Goal: Transaction & Acquisition: Purchase product/service

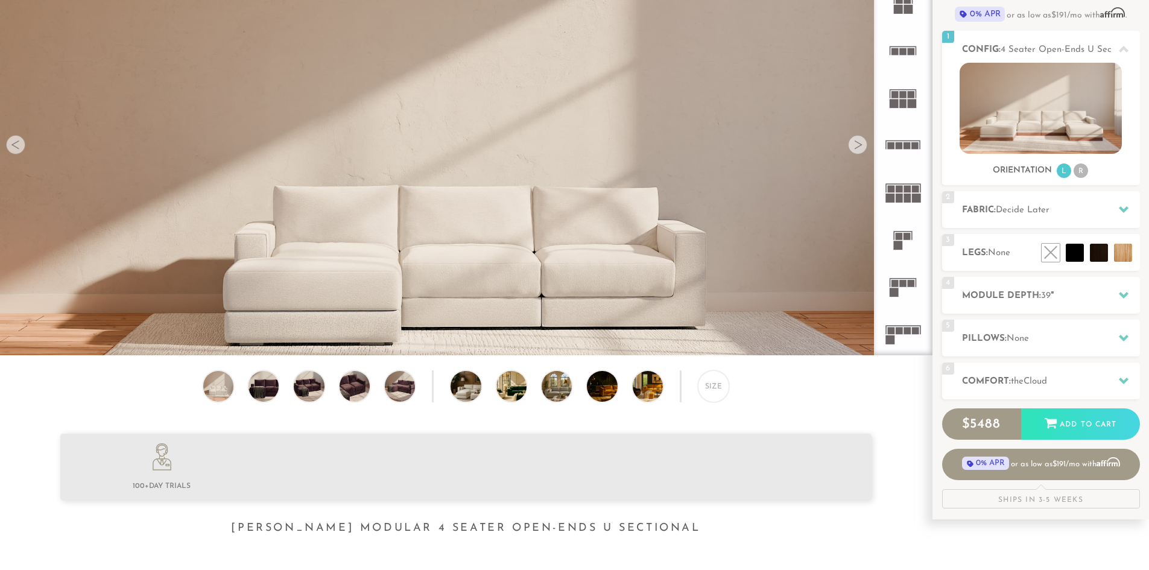
scroll to position [156, 0]
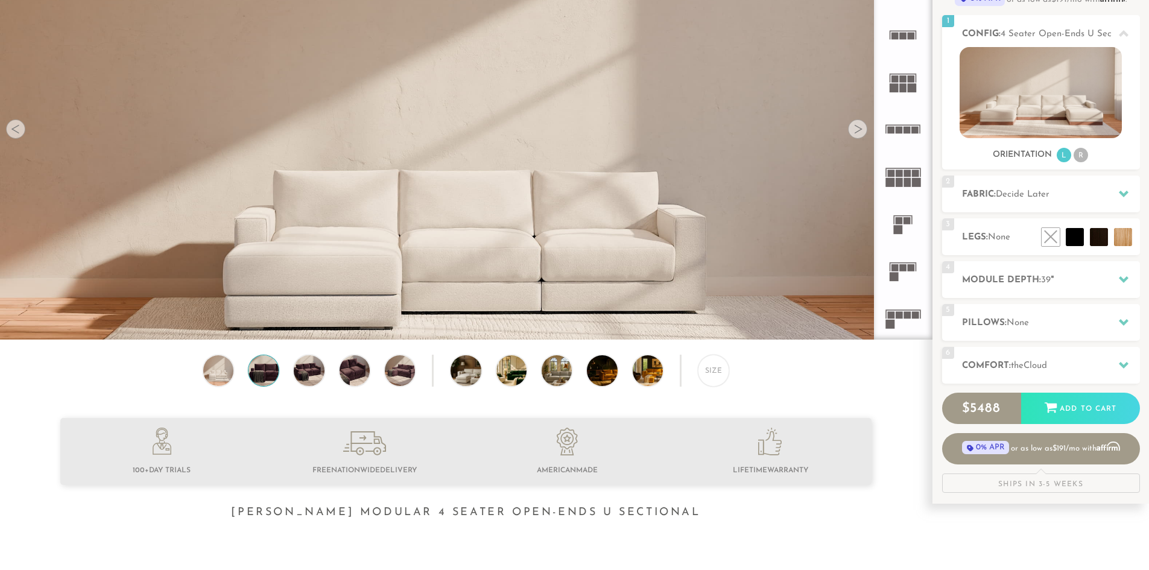
click at [267, 373] on img at bounding box center [264, 370] width 36 height 30
click at [265, 378] on img at bounding box center [264, 370] width 36 height 30
click at [320, 378] on img at bounding box center [309, 370] width 36 height 30
click at [457, 378] on img at bounding box center [478, 370] width 54 height 30
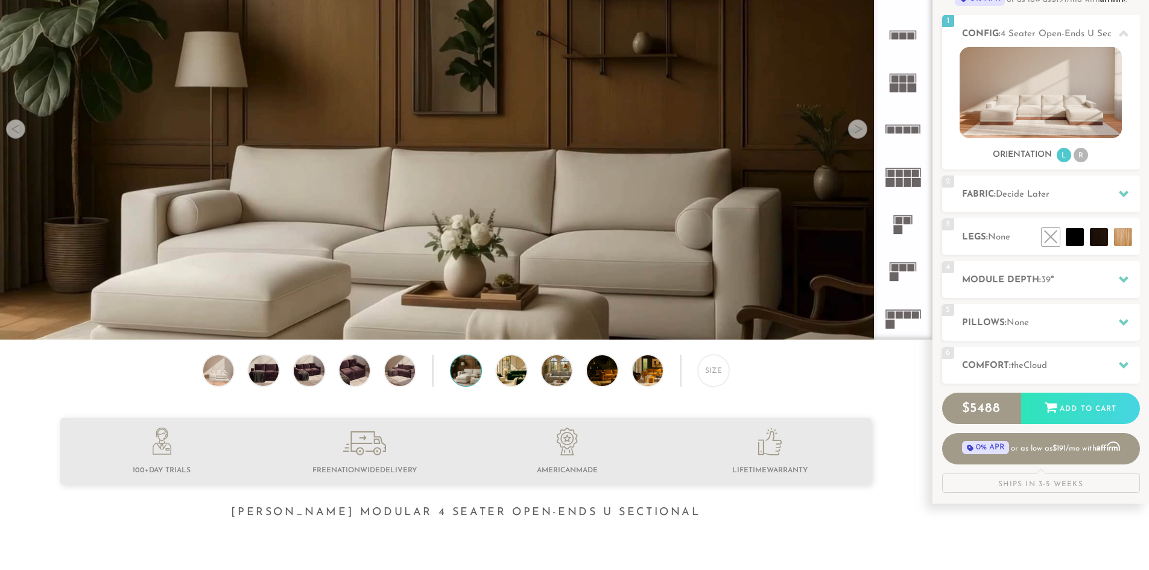
click at [468, 381] on img at bounding box center [478, 370] width 54 height 30
click at [510, 376] on img at bounding box center [523, 370] width 54 height 30
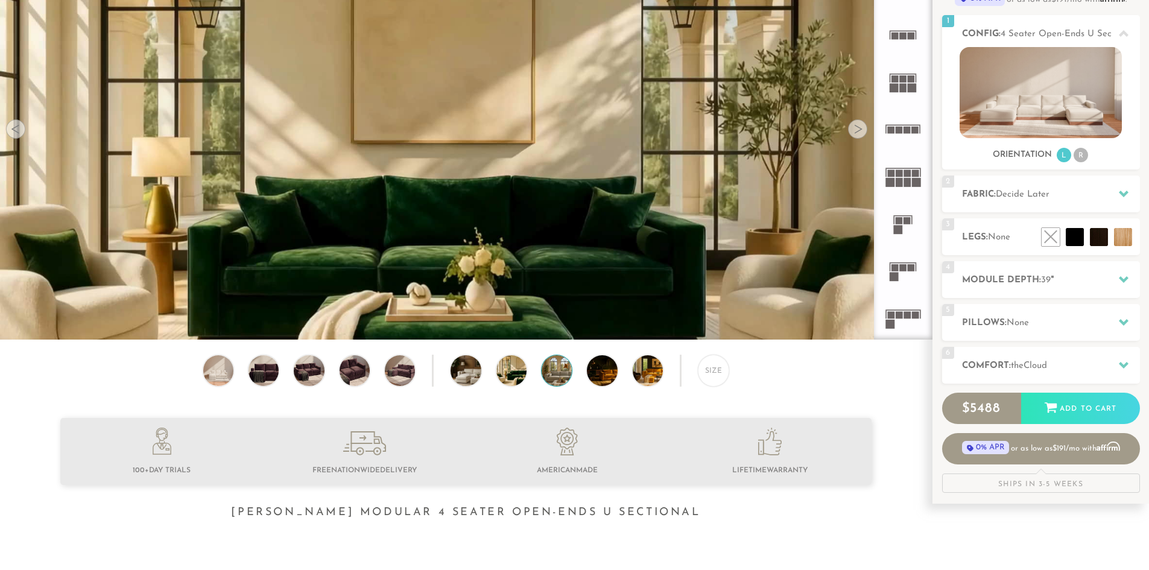
click at [559, 376] on img at bounding box center [569, 370] width 54 height 30
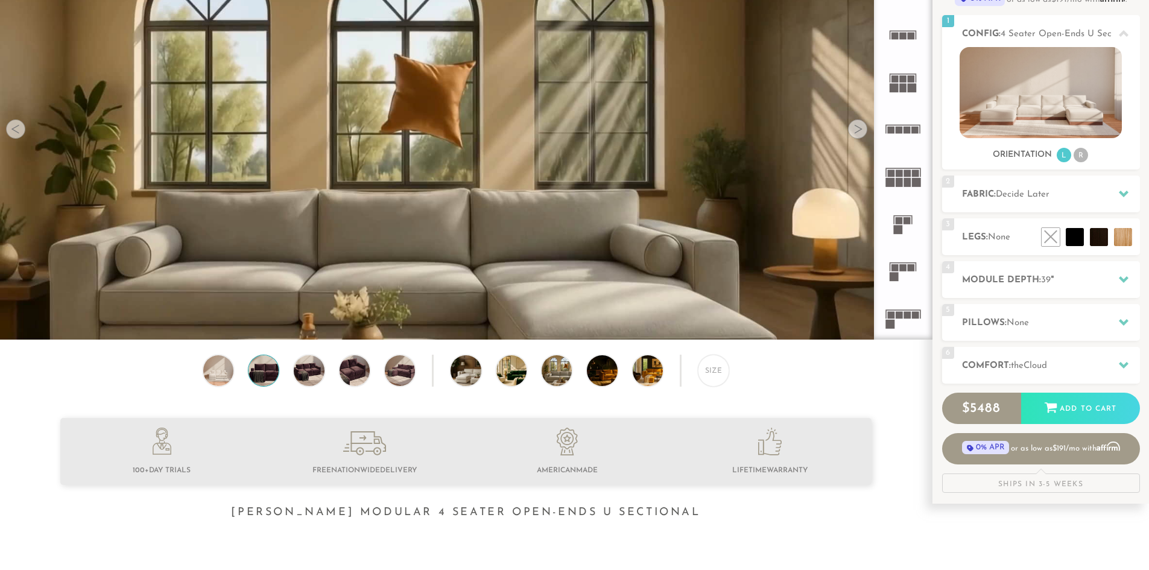
click at [262, 376] on img at bounding box center [264, 370] width 36 height 30
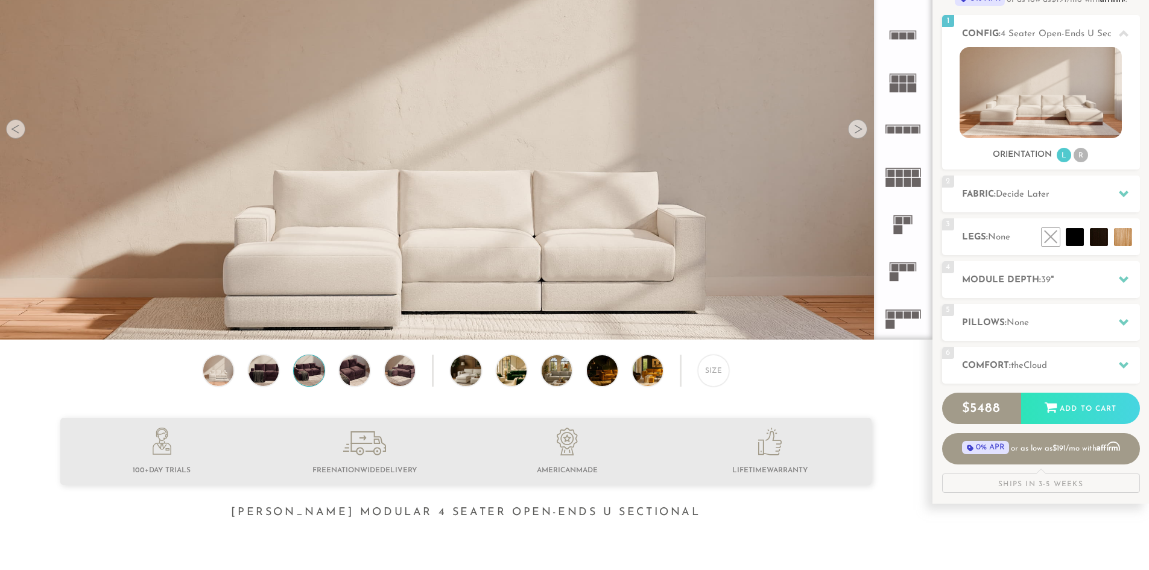
click at [309, 373] on img at bounding box center [309, 370] width 36 height 30
click at [395, 376] on img at bounding box center [400, 370] width 36 height 30
click at [526, 373] on img at bounding box center [523, 370] width 54 height 30
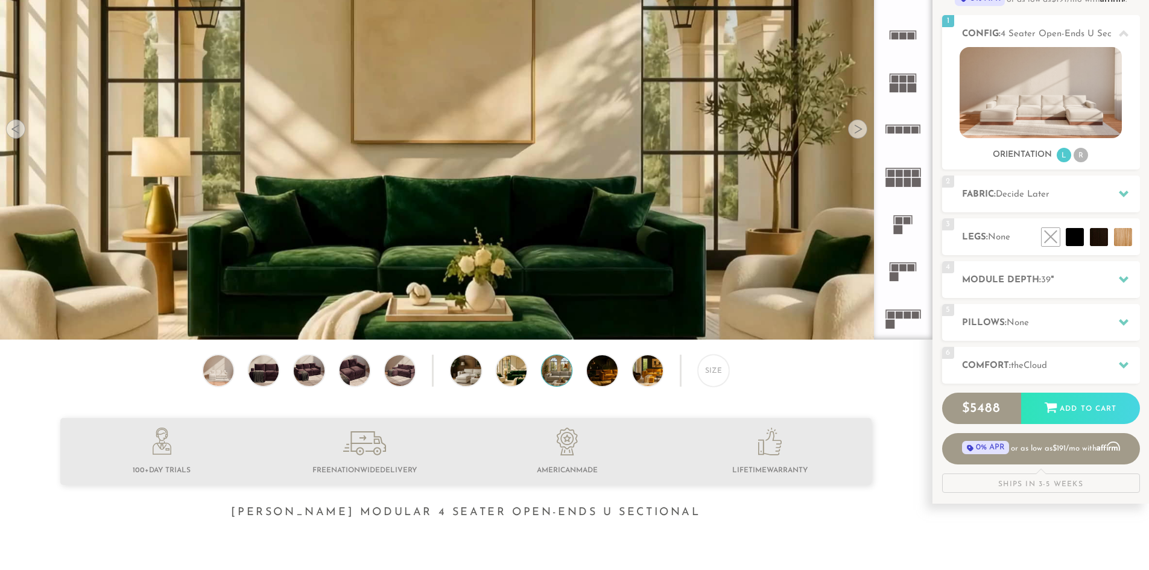
click at [554, 373] on img at bounding box center [569, 370] width 54 height 30
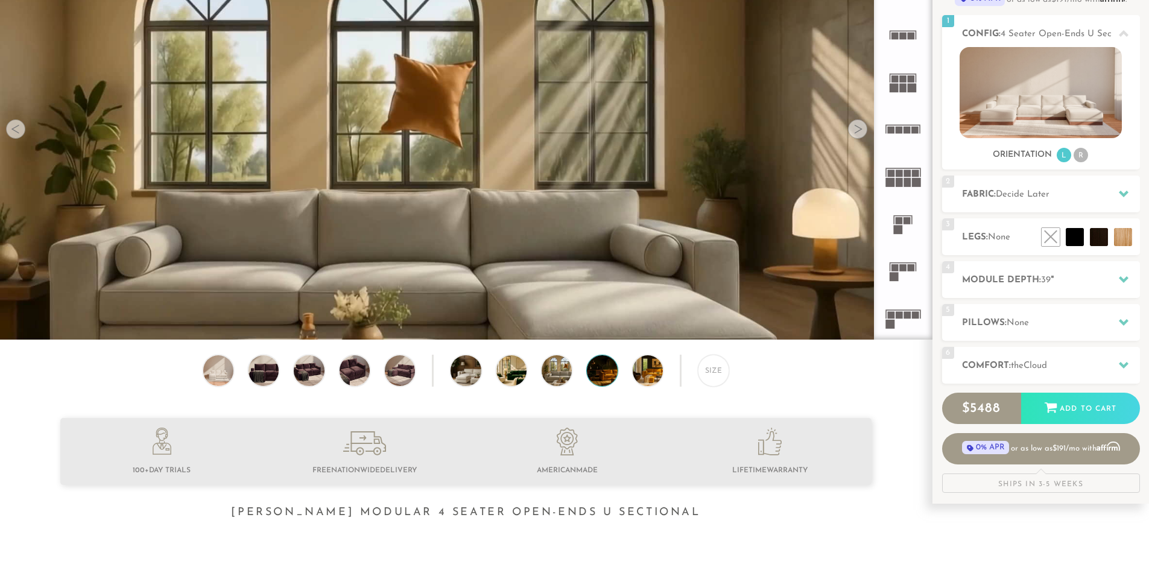
click at [591, 375] on img at bounding box center [614, 370] width 54 height 30
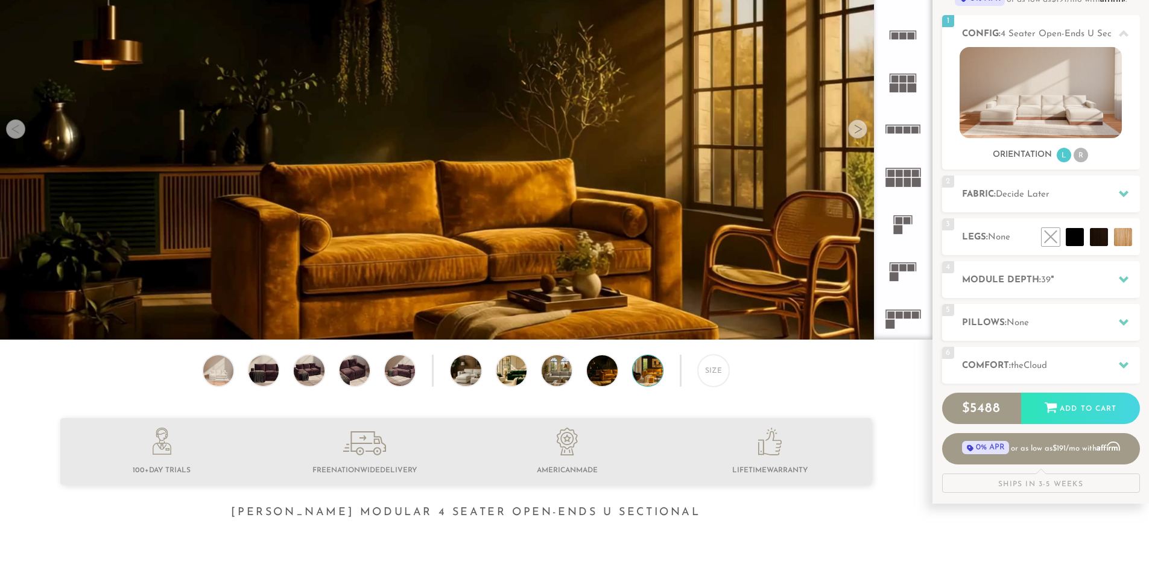
click at [644, 373] on img at bounding box center [660, 370] width 54 height 30
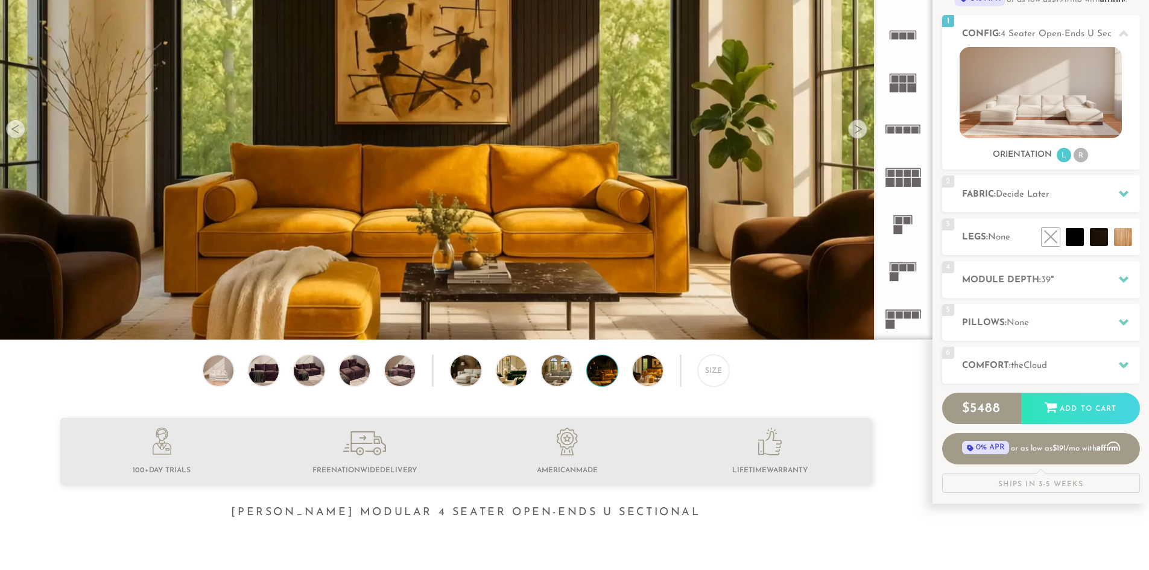
click at [612, 376] on img at bounding box center [614, 370] width 54 height 30
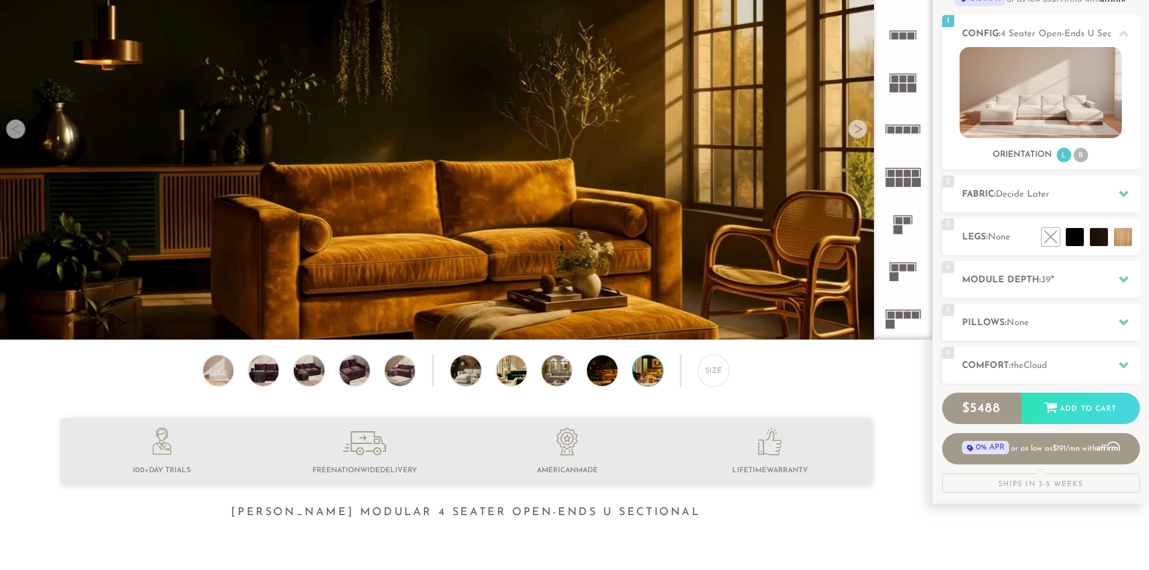
click at [653, 381] on img at bounding box center [660, 370] width 54 height 30
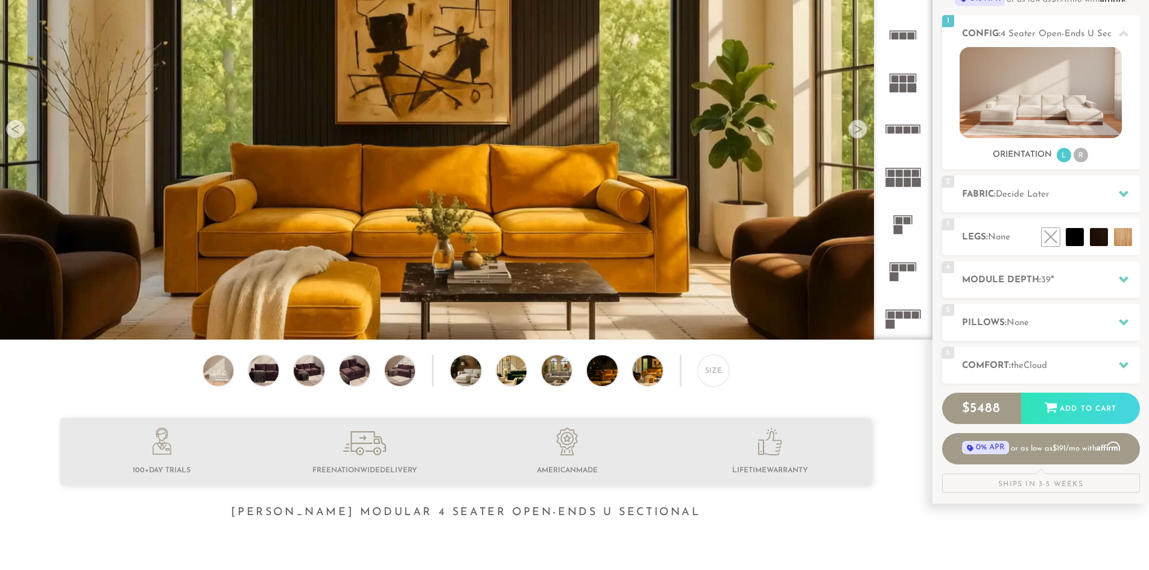
click at [904, 40] on icon at bounding box center [902, 34] width 47 height 47
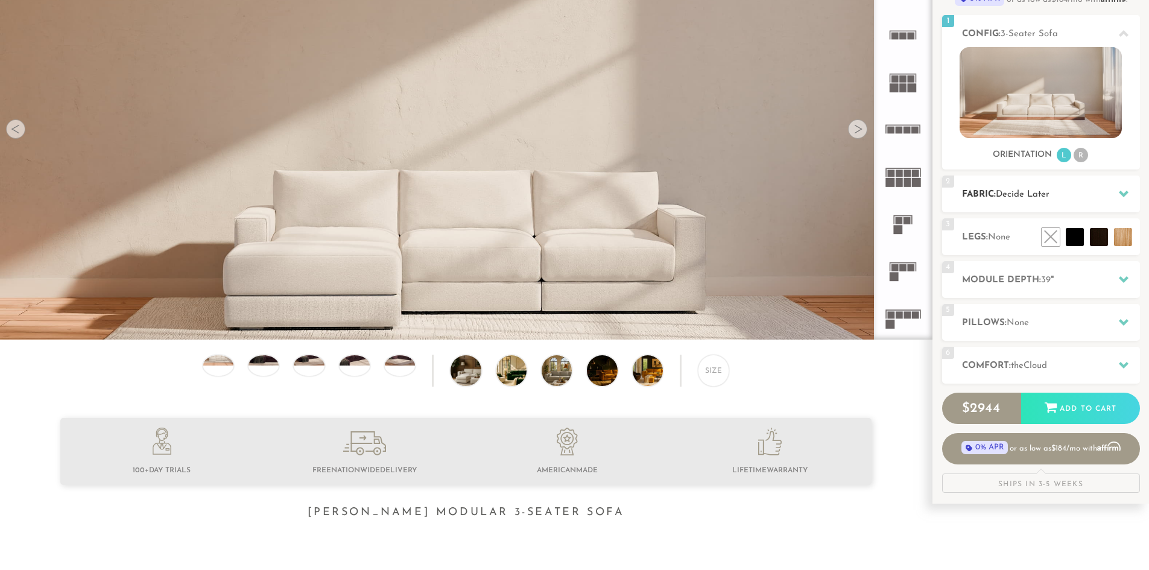
click at [1018, 187] on div "2 Fabric: Decide Later" at bounding box center [1041, 194] width 198 height 37
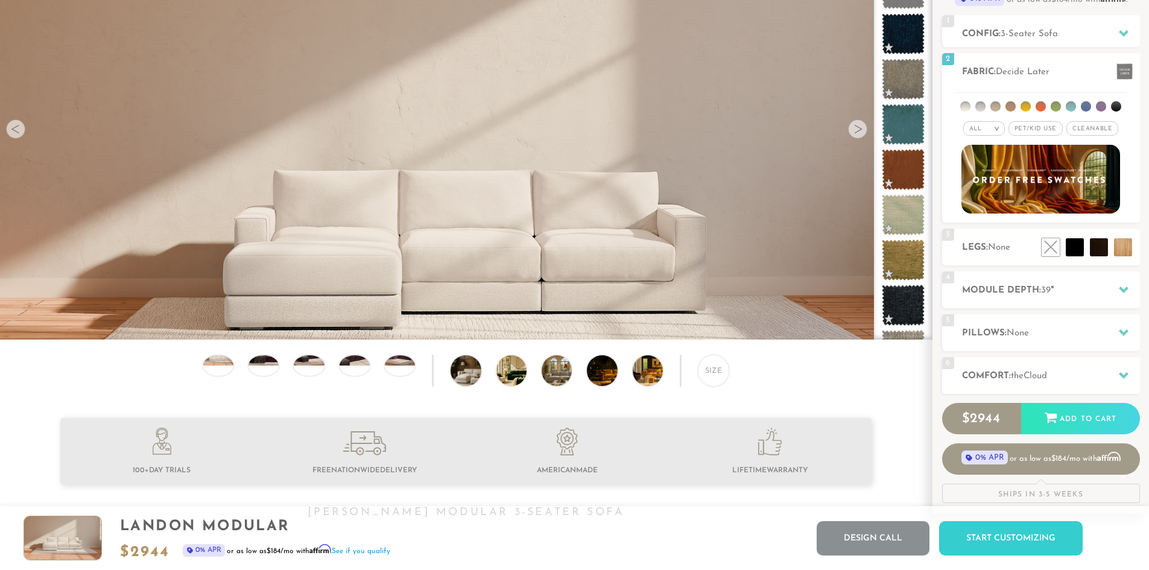
scroll to position [141, 0]
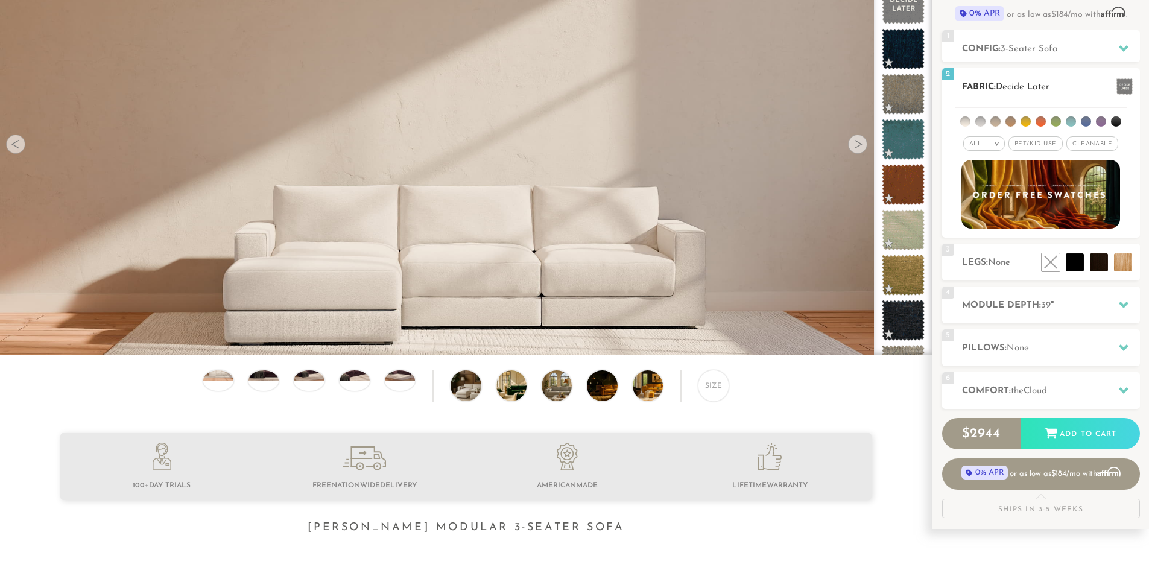
click at [995, 144] on em ">" at bounding box center [996, 144] width 9 height 6
click at [984, 247] on li "Luxury" at bounding box center [984, 245] width 42 height 17
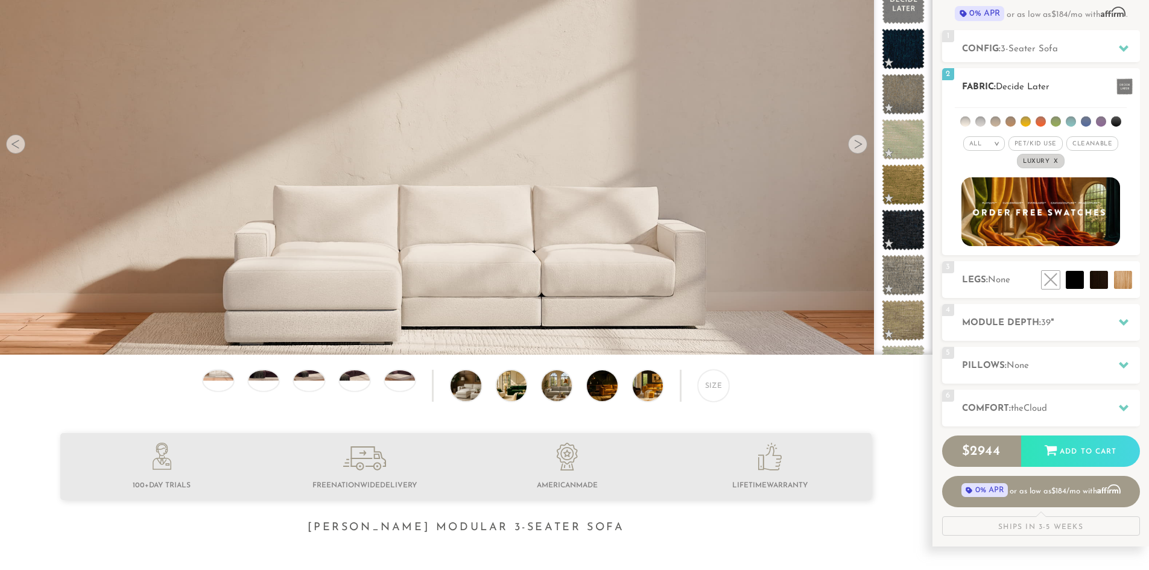
click at [1038, 121] on li at bounding box center [1041, 121] width 10 height 10
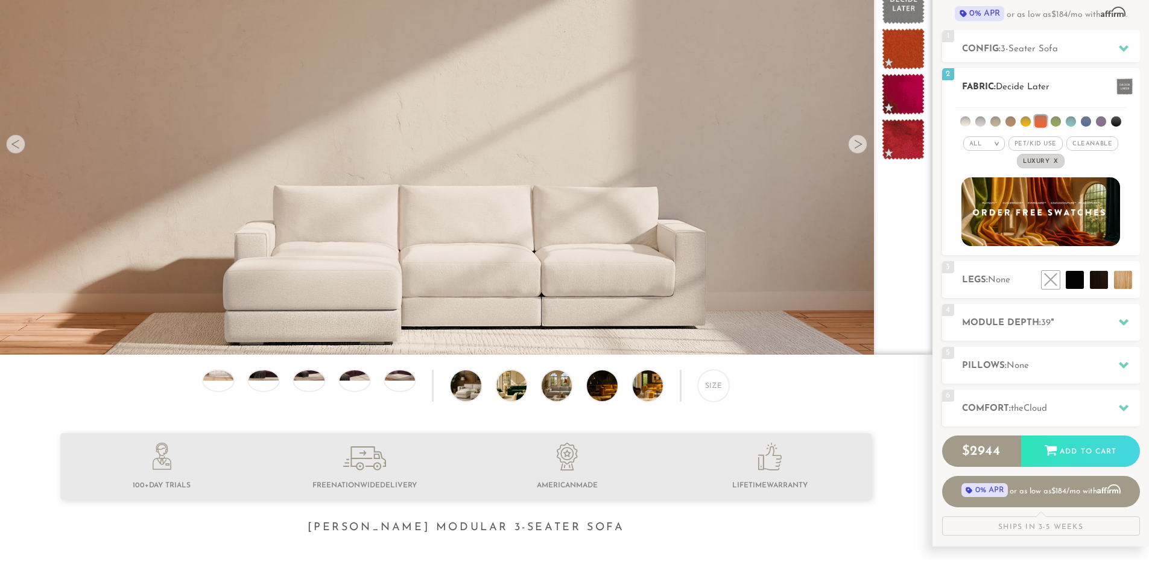
click at [1059, 124] on li at bounding box center [1056, 121] width 10 height 10
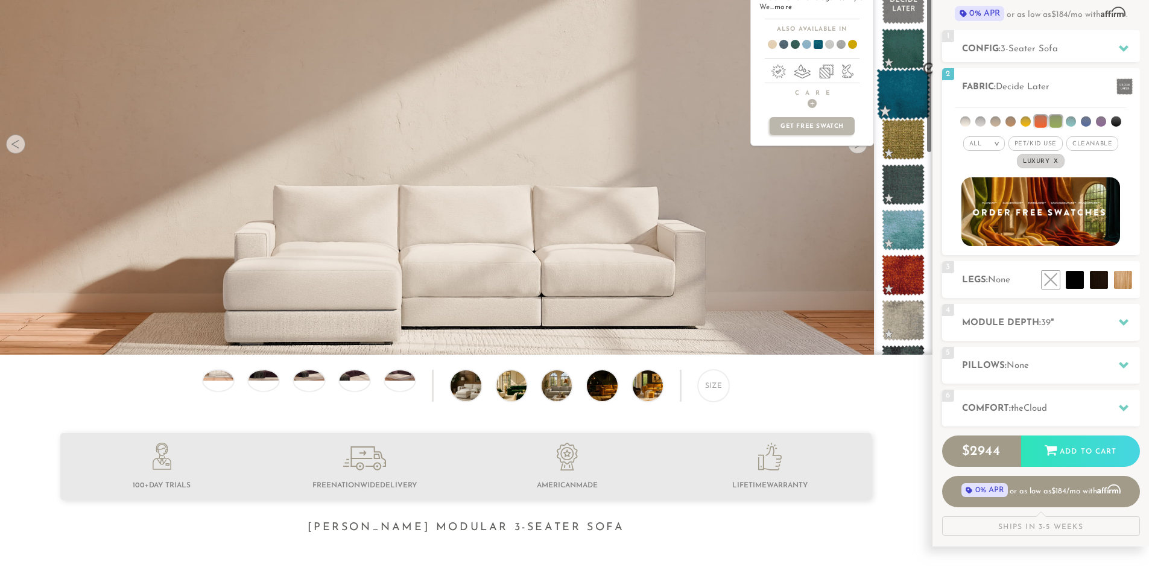
click at [916, 97] on span at bounding box center [903, 94] width 54 height 51
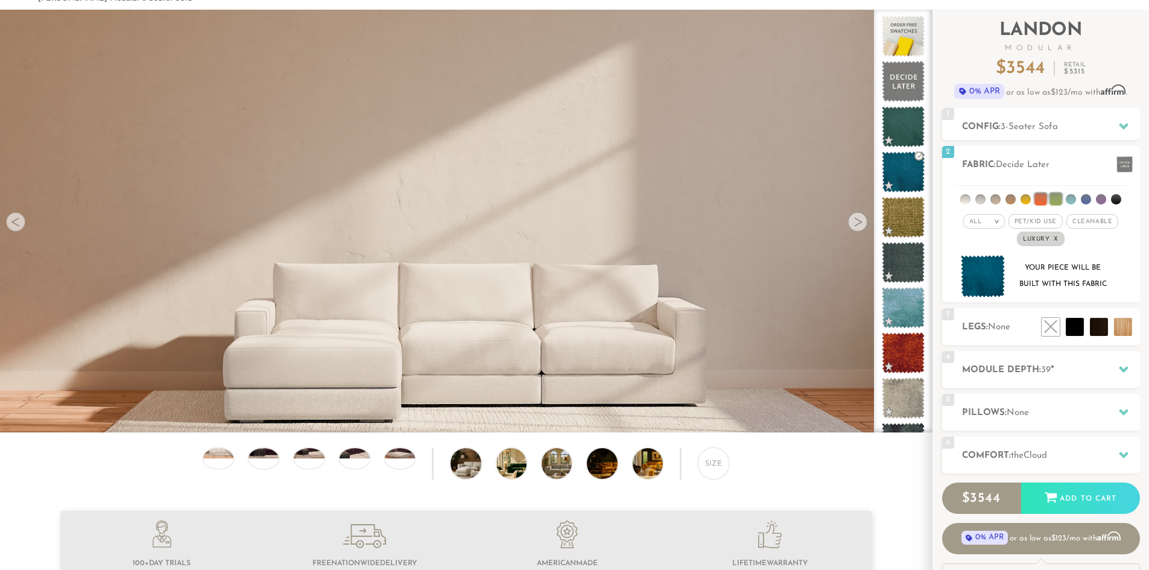
scroll to position [48, 0]
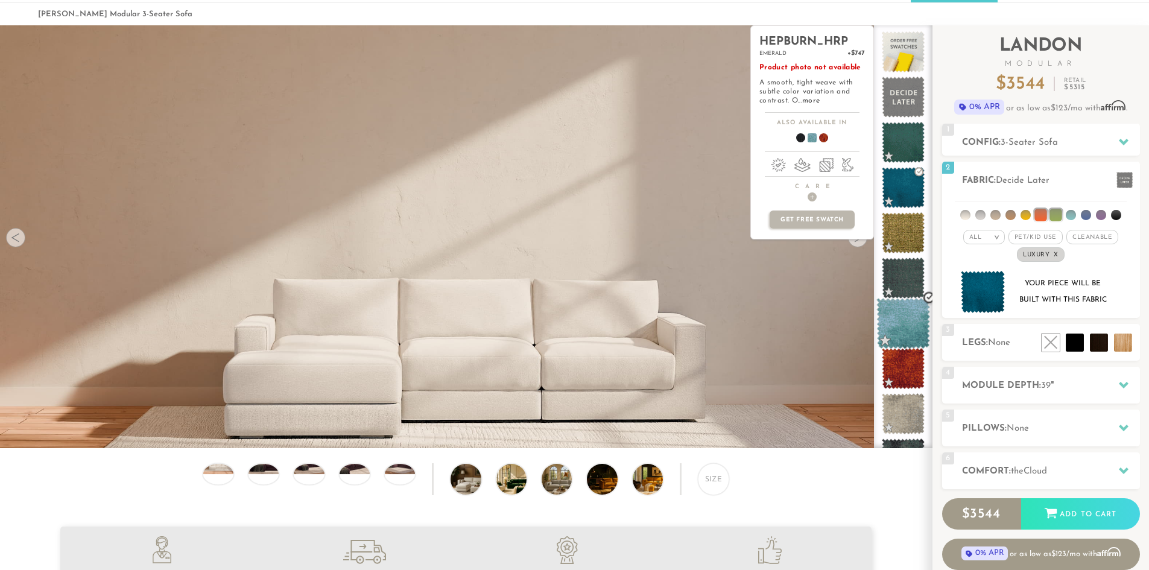
click at [899, 325] on span at bounding box center [903, 323] width 54 height 51
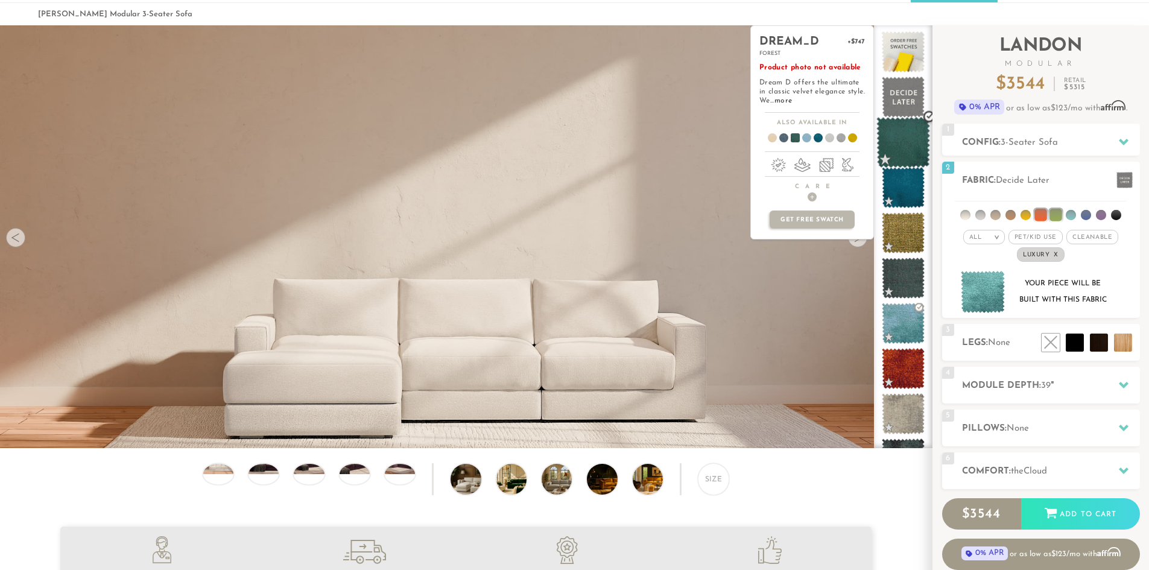
click at [909, 147] on span at bounding box center [903, 142] width 54 height 51
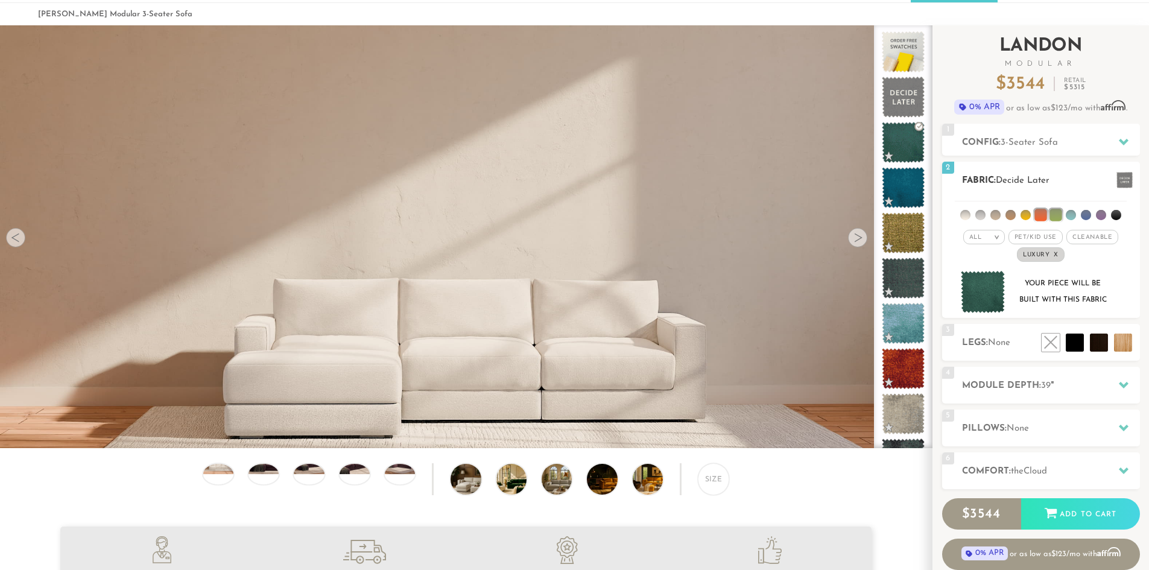
click at [1088, 215] on li at bounding box center [1086, 215] width 10 height 10
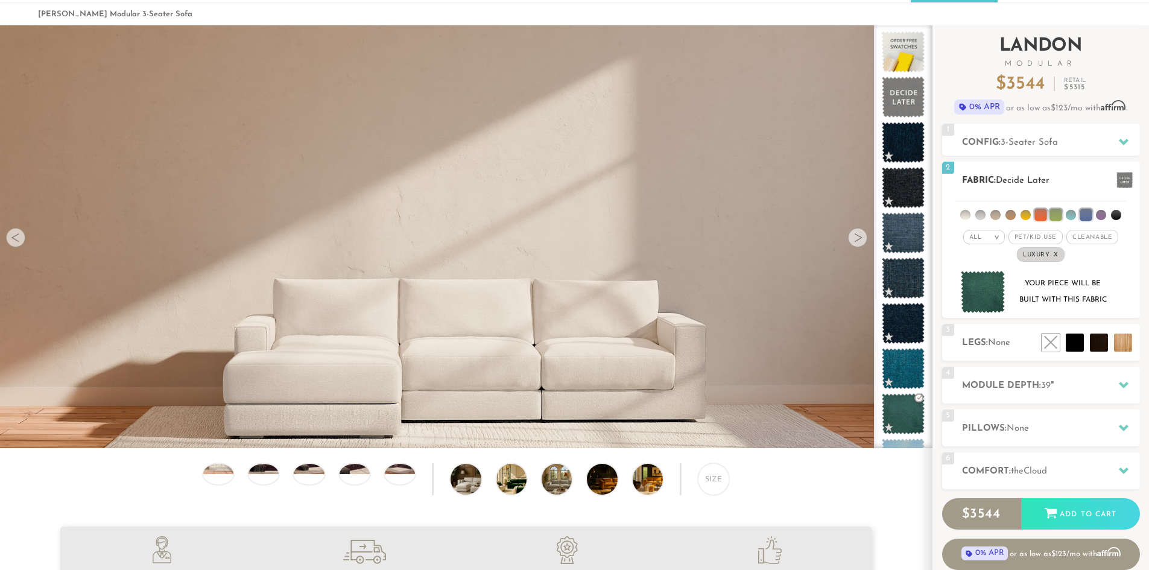
click at [1097, 218] on li at bounding box center [1101, 215] width 10 height 10
click at [1115, 215] on li at bounding box center [1116, 215] width 10 height 10
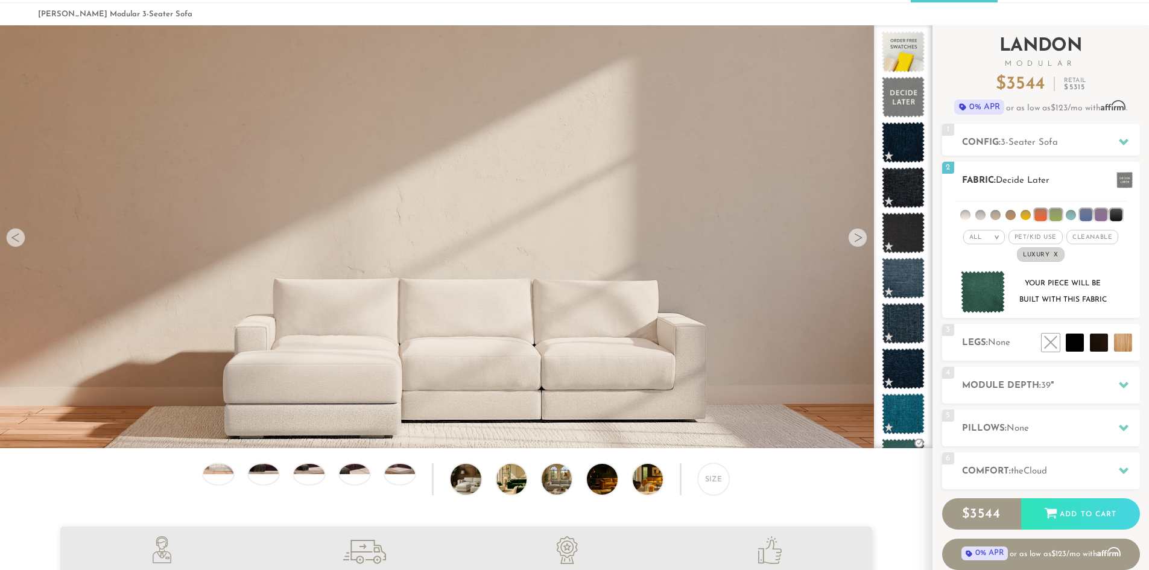
click at [1047, 215] on li at bounding box center [1041, 215] width 12 height 12
click at [1057, 216] on li at bounding box center [1056, 215] width 12 height 12
click at [1088, 218] on li at bounding box center [1086, 215] width 12 height 12
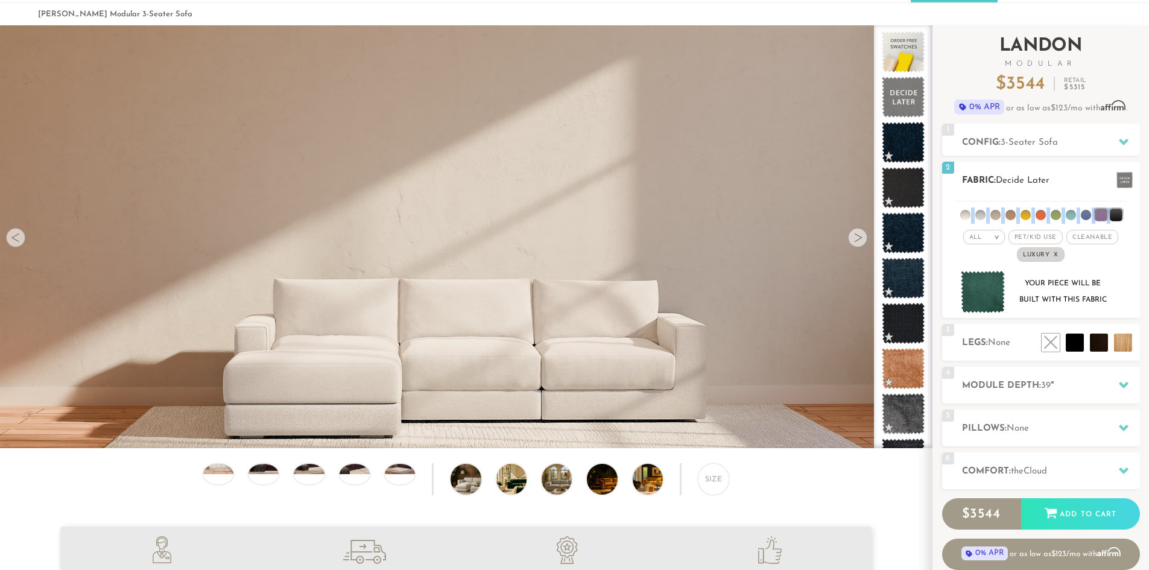
click at [1094, 217] on ul at bounding box center [1041, 212] width 172 height 22
click at [1107, 217] on li at bounding box center [1101, 215] width 12 height 12
click at [1110, 216] on li at bounding box center [1116, 215] width 12 height 12
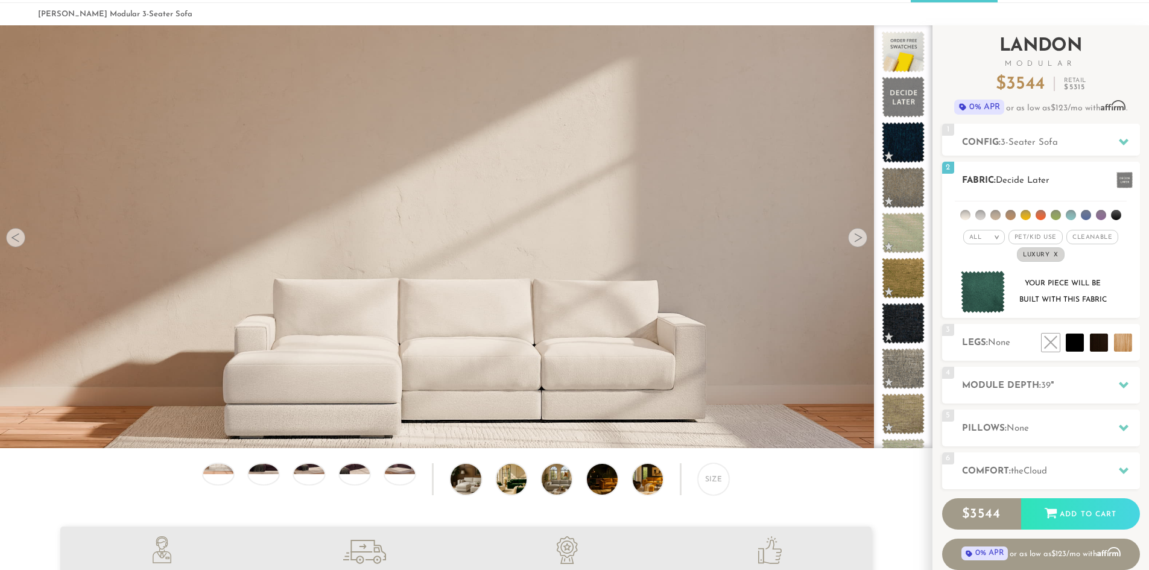
click at [1053, 215] on li at bounding box center [1056, 215] width 10 height 10
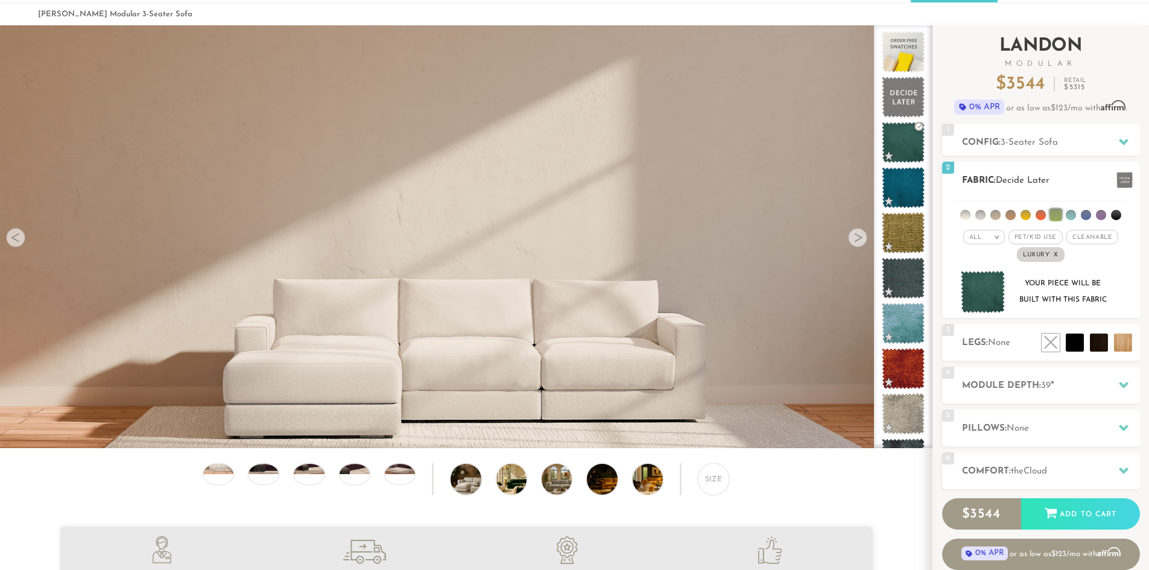
click at [1077, 214] on ul at bounding box center [1041, 212] width 172 height 22
click at [1069, 214] on li at bounding box center [1071, 215] width 10 height 10
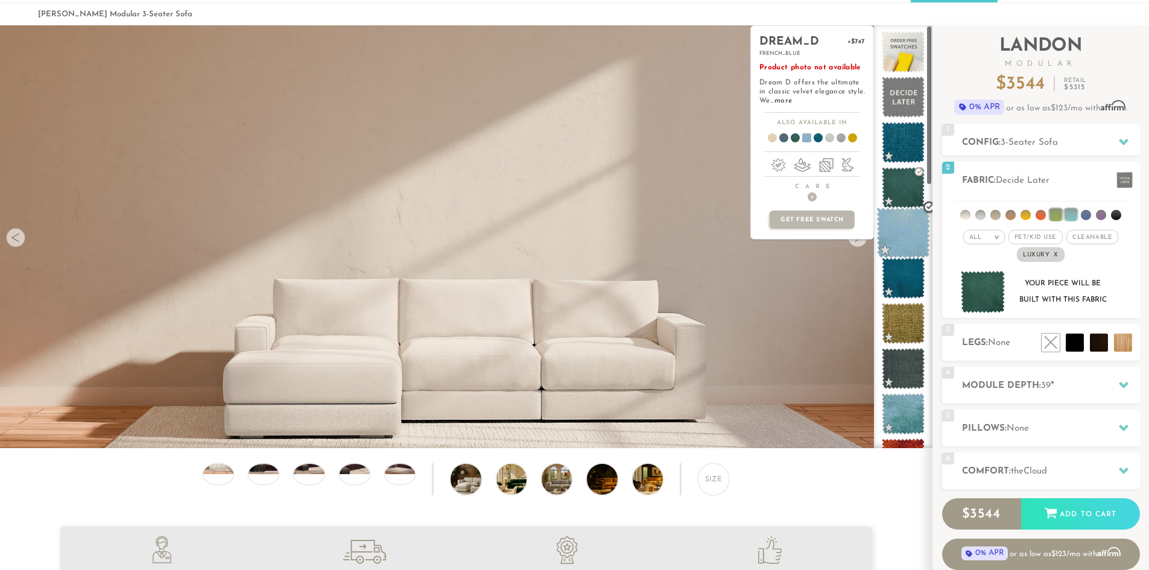
click at [905, 232] on span at bounding box center [903, 233] width 54 height 51
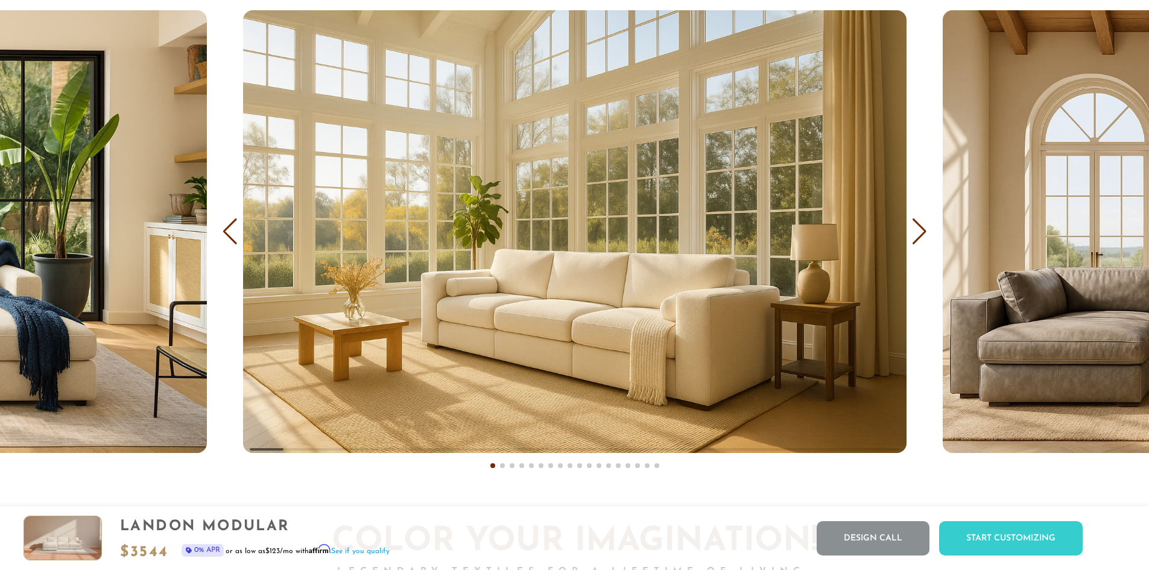
scroll to position [7709, 0]
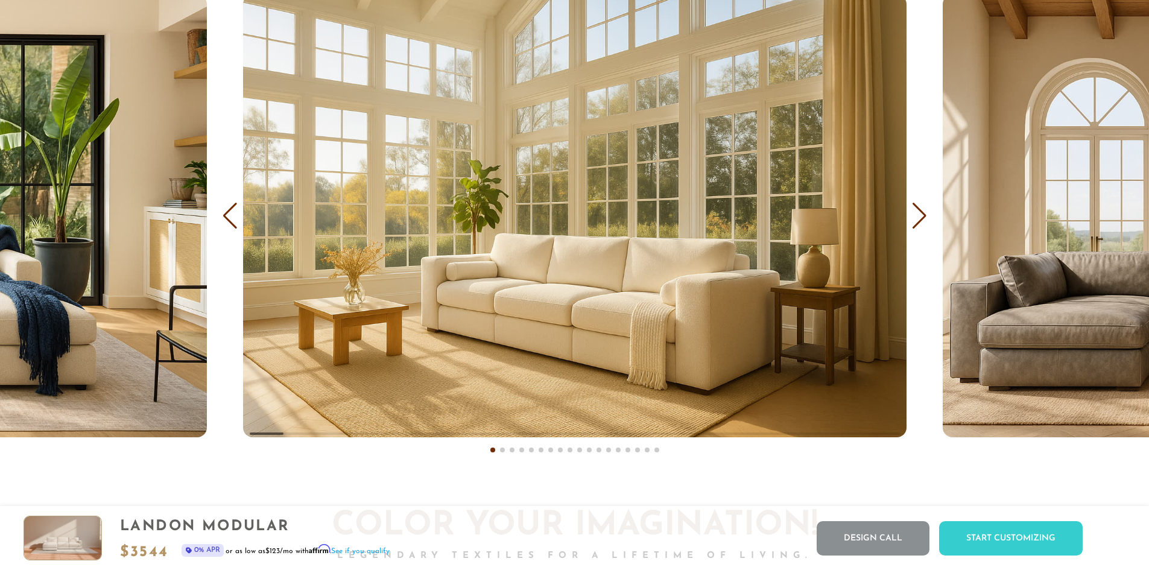
click at [919, 224] on div "Next slide" at bounding box center [919, 216] width 16 height 27
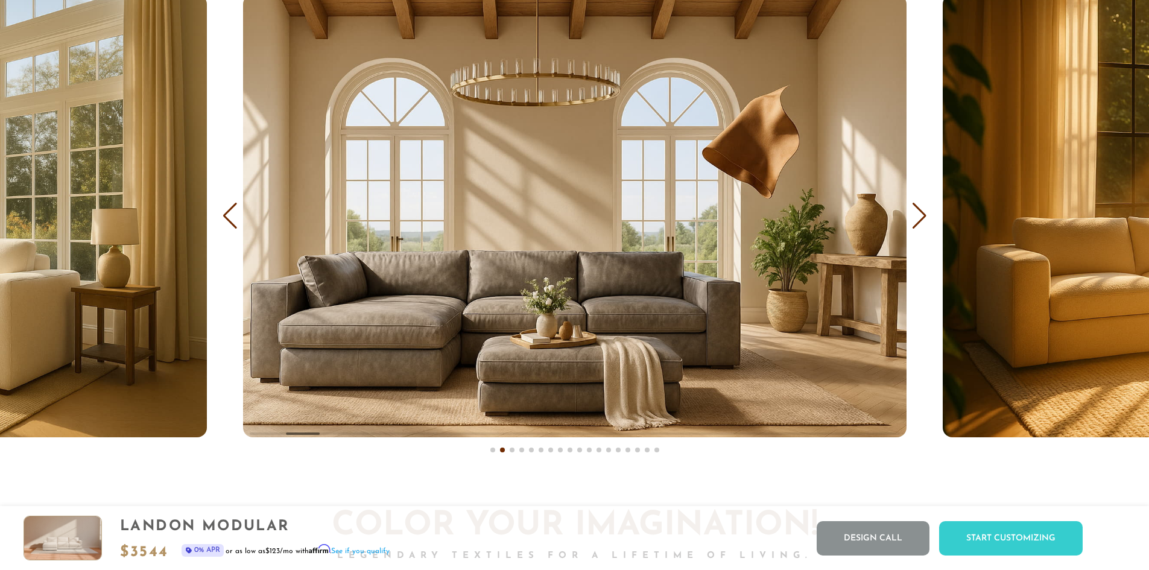
click at [919, 224] on div "Next slide" at bounding box center [919, 216] width 16 height 27
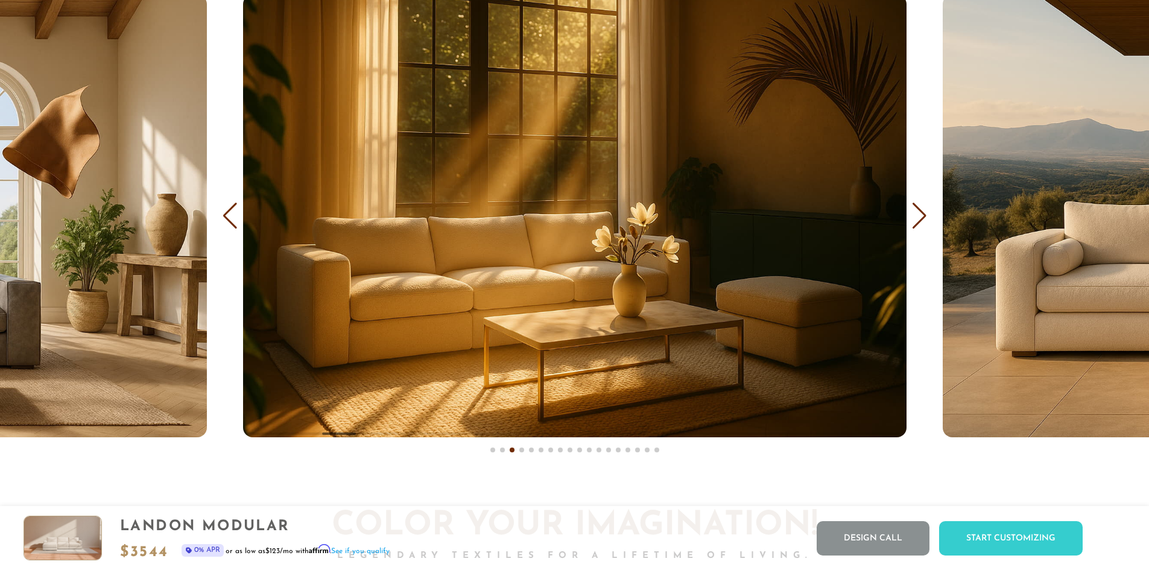
click at [919, 224] on div "Next slide" at bounding box center [919, 216] width 16 height 27
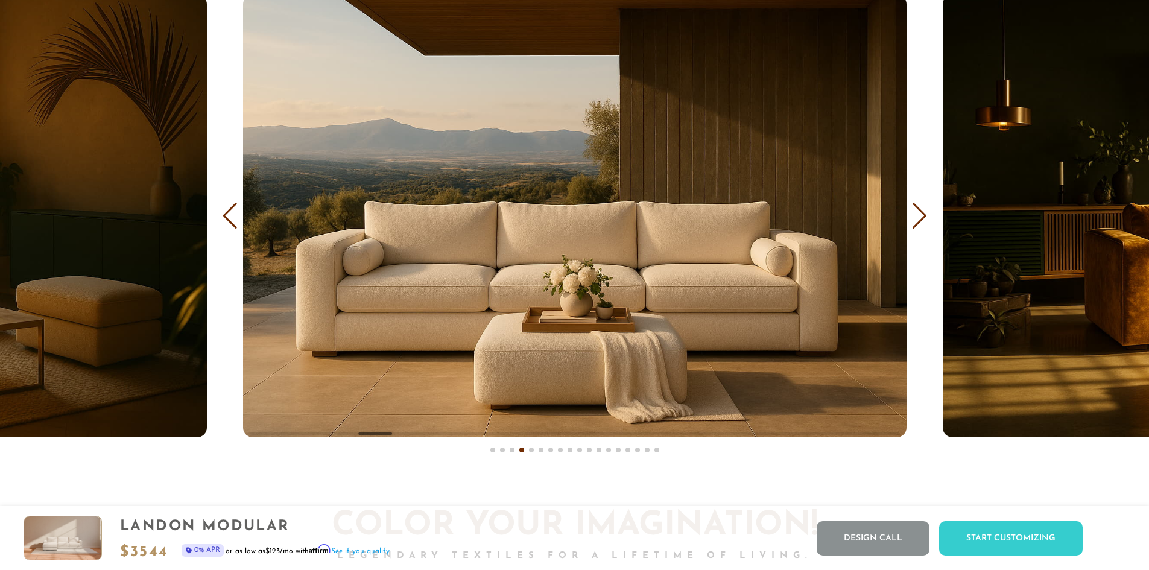
click at [919, 224] on div "Next slide" at bounding box center [919, 216] width 16 height 27
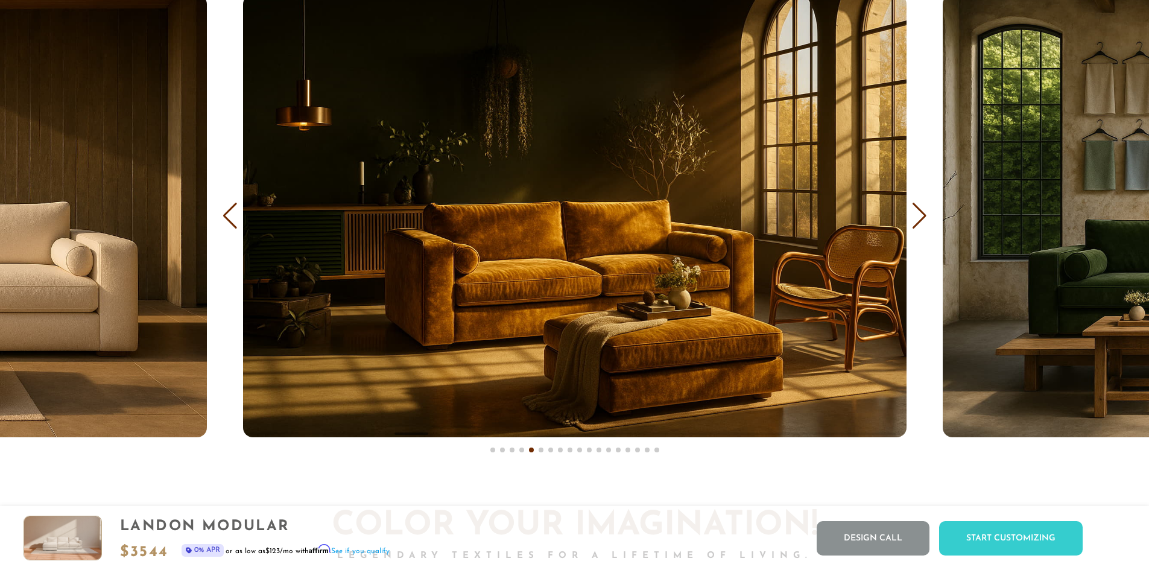
click at [919, 224] on div "Next slide" at bounding box center [919, 216] width 16 height 27
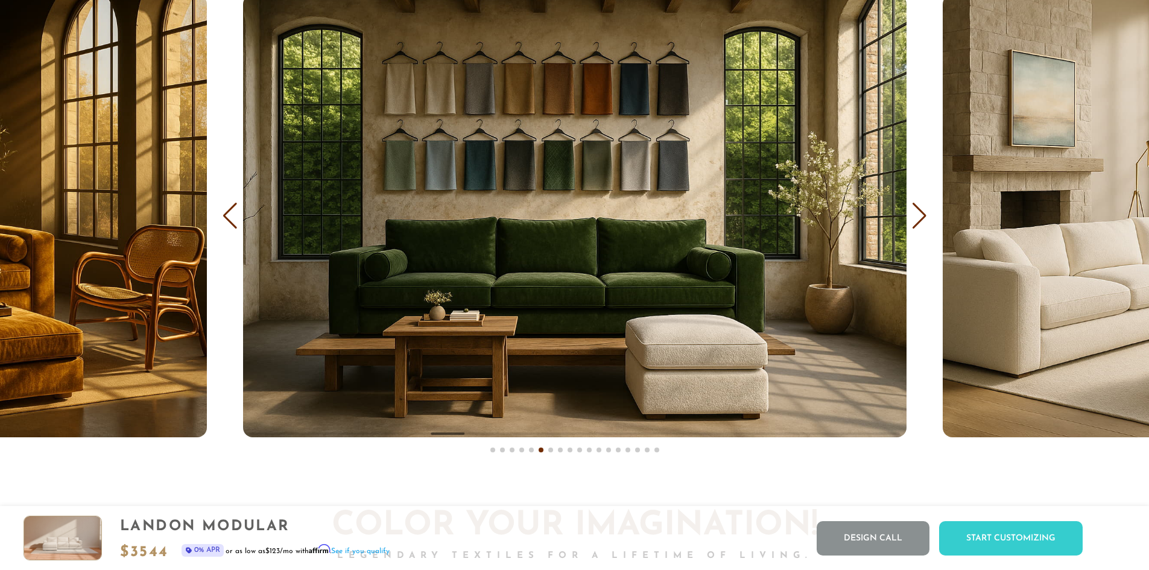
click at [919, 224] on div "Next slide" at bounding box center [919, 216] width 16 height 27
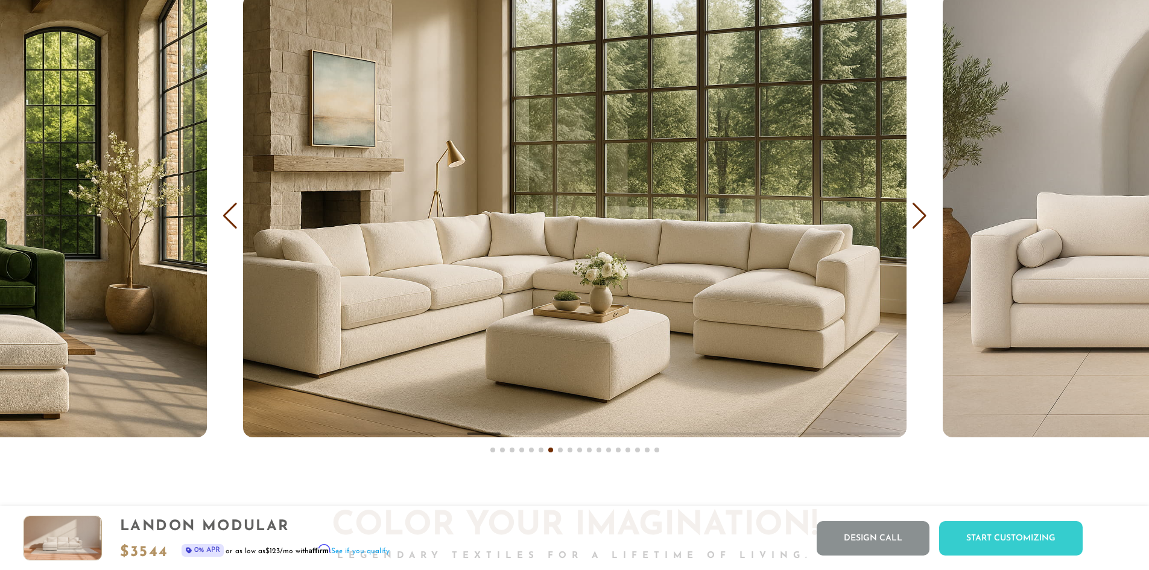
click at [919, 224] on div "Next slide" at bounding box center [919, 216] width 16 height 27
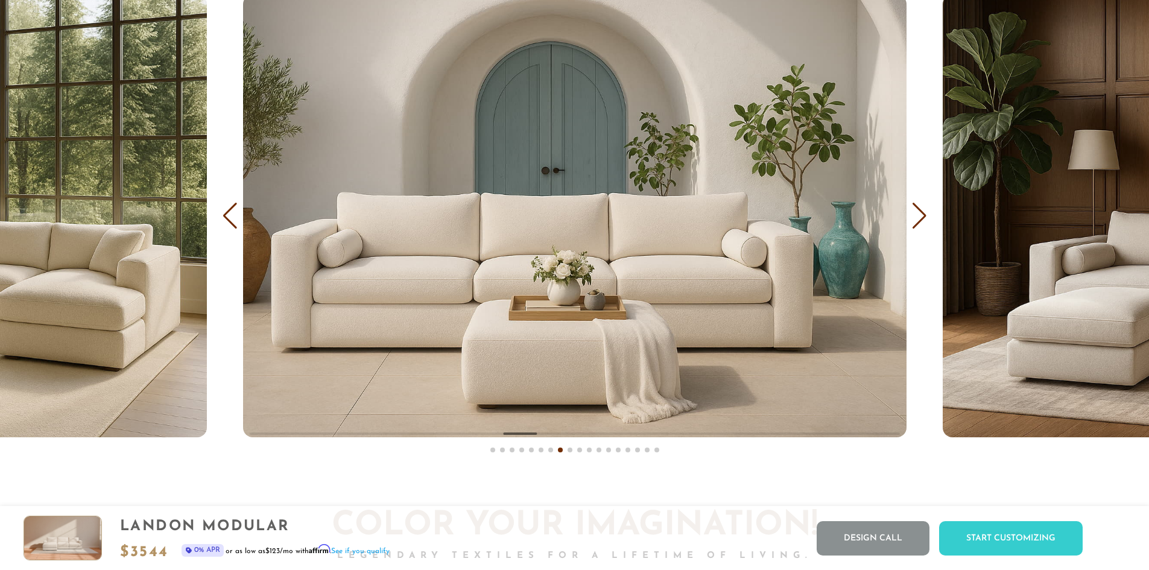
click at [919, 224] on div "Next slide" at bounding box center [919, 216] width 16 height 27
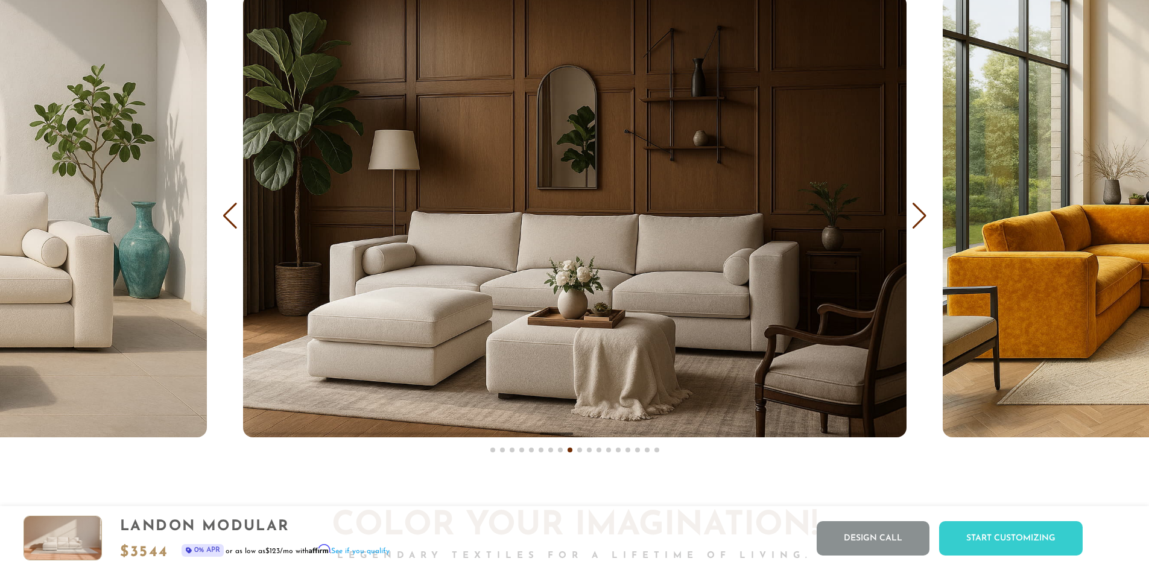
click at [919, 224] on div "Next slide" at bounding box center [919, 216] width 16 height 27
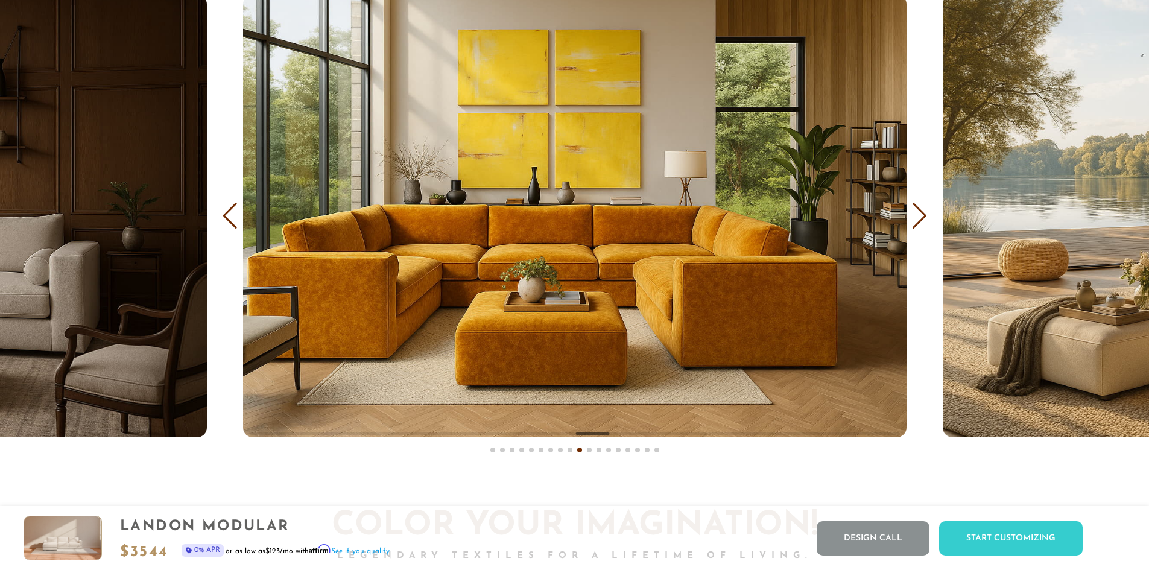
click at [919, 224] on div "Next slide" at bounding box center [919, 216] width 16 height 27
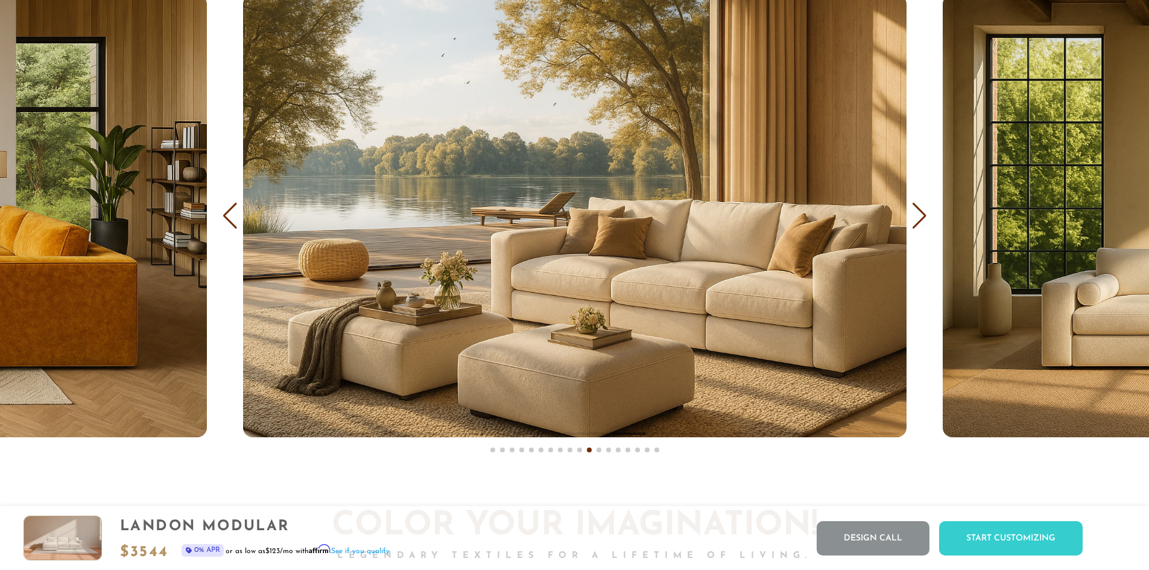
click at [919, 224] on div "Next slide" at bounding box center [919, 216] width 16 height 27
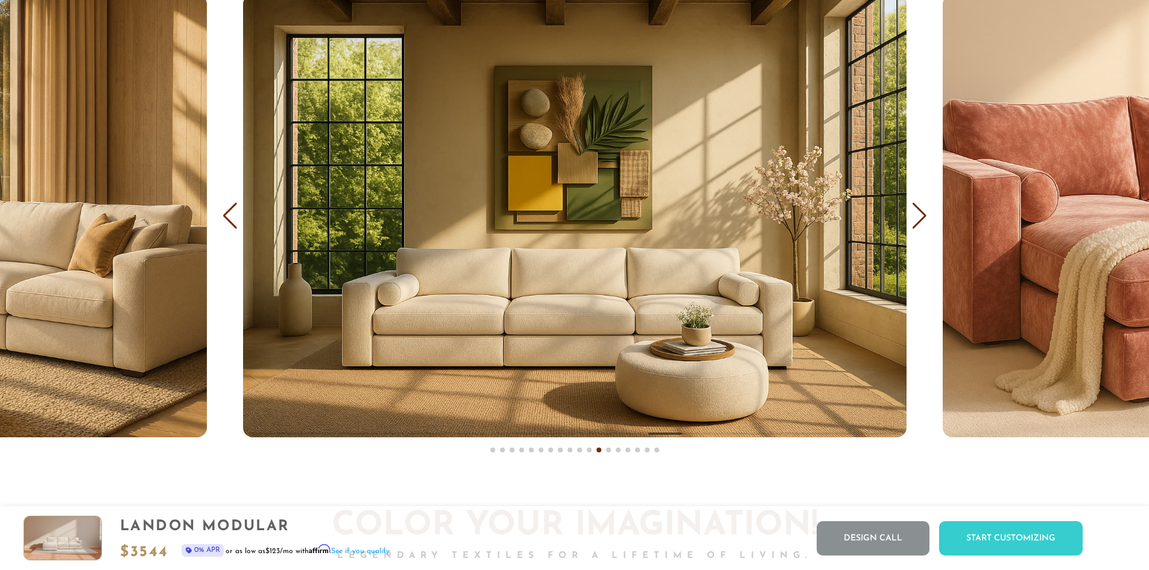
click at [919, 224] on div "Next slide" at bounding box center [919, 216] width 16 height 27
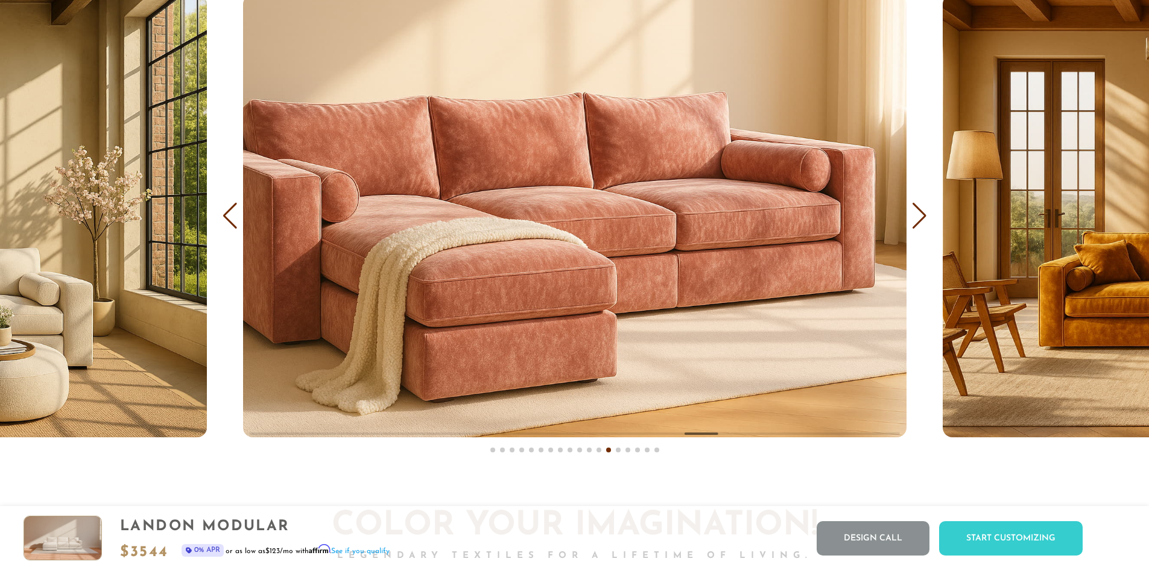
click at [919, 224] on div "Next slide" at bounding box center [919, 216] width 16 height 27
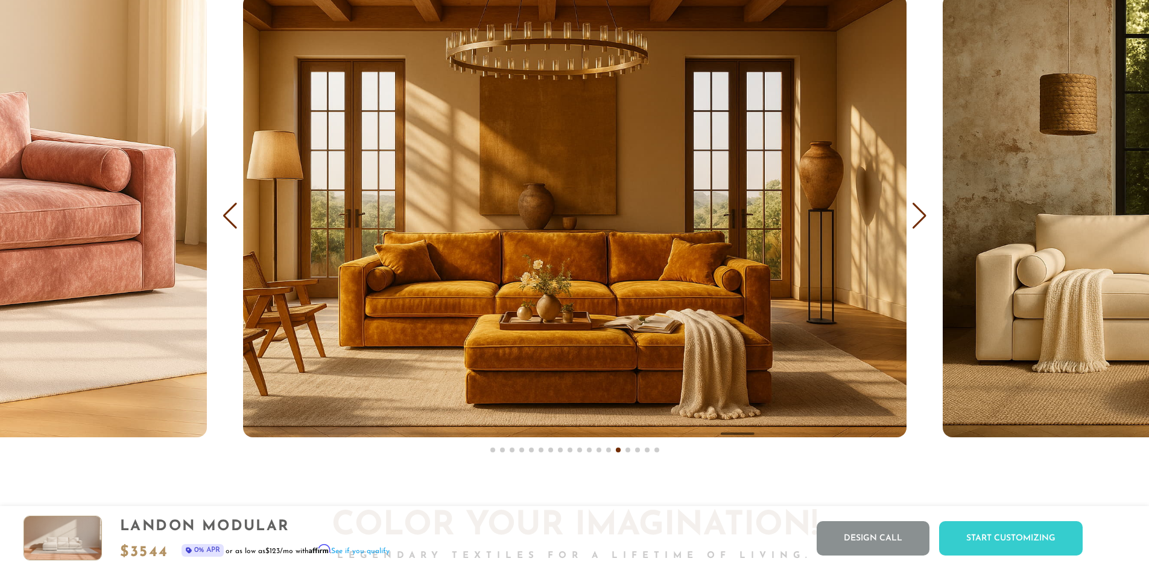
click at [919, 224] on div "Next slide" at bounding box center [919, 216] width 16 height 27
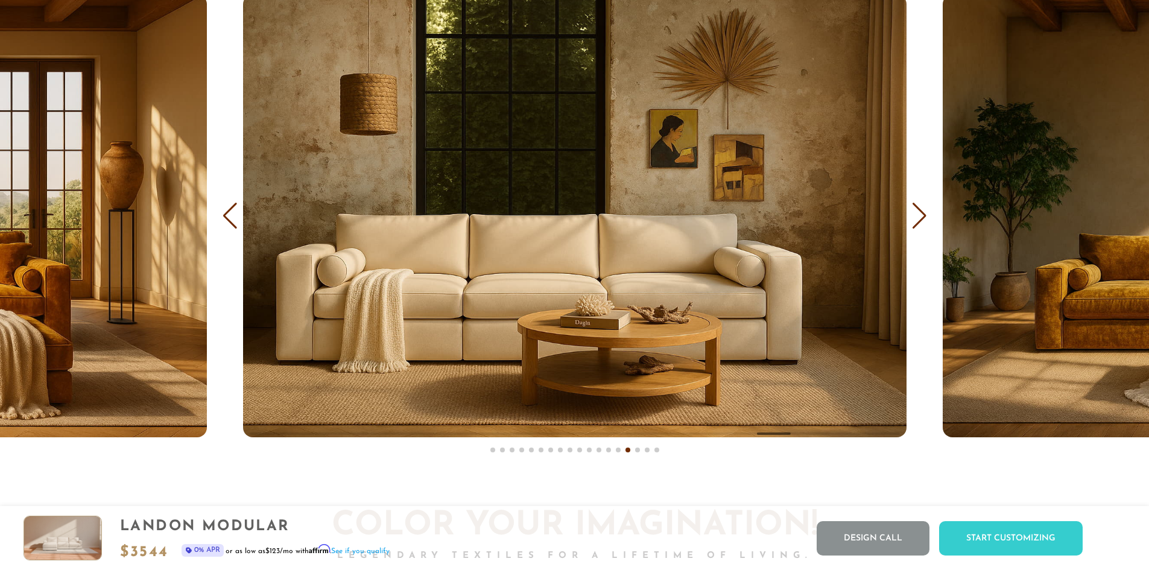
click at [919, 224] on div "Next slide" at bounding box center [919, 216] width 16 height 27
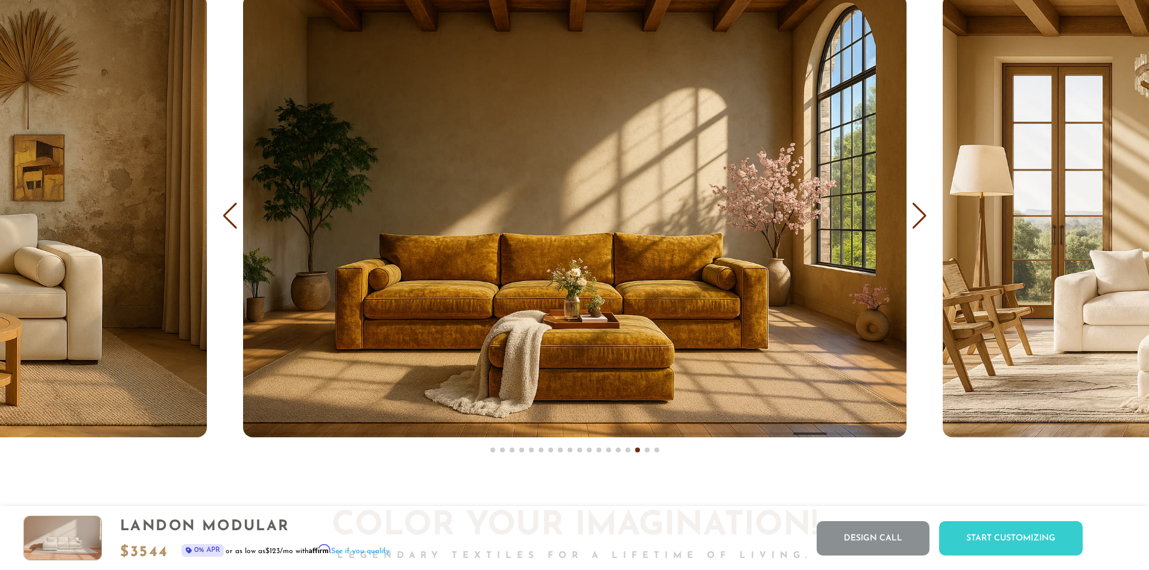
click at [919, 224] on div "Next slide" at bounding box center [919, 216] width 16 height 27
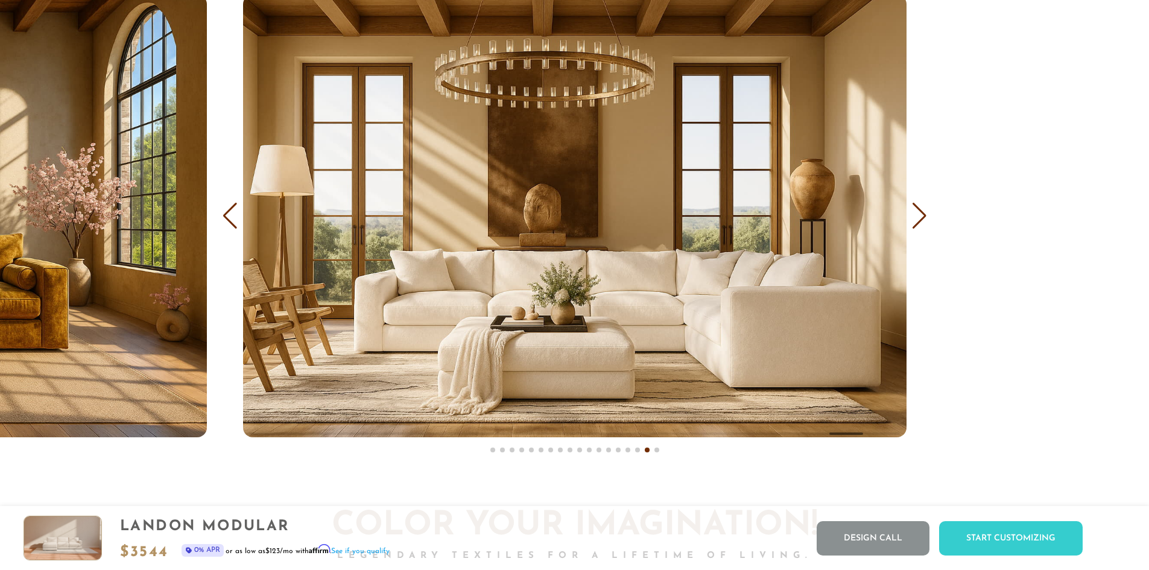
click at [919, 224] on div "Next slide" at bounding box center [919, 216] width 16 height 27
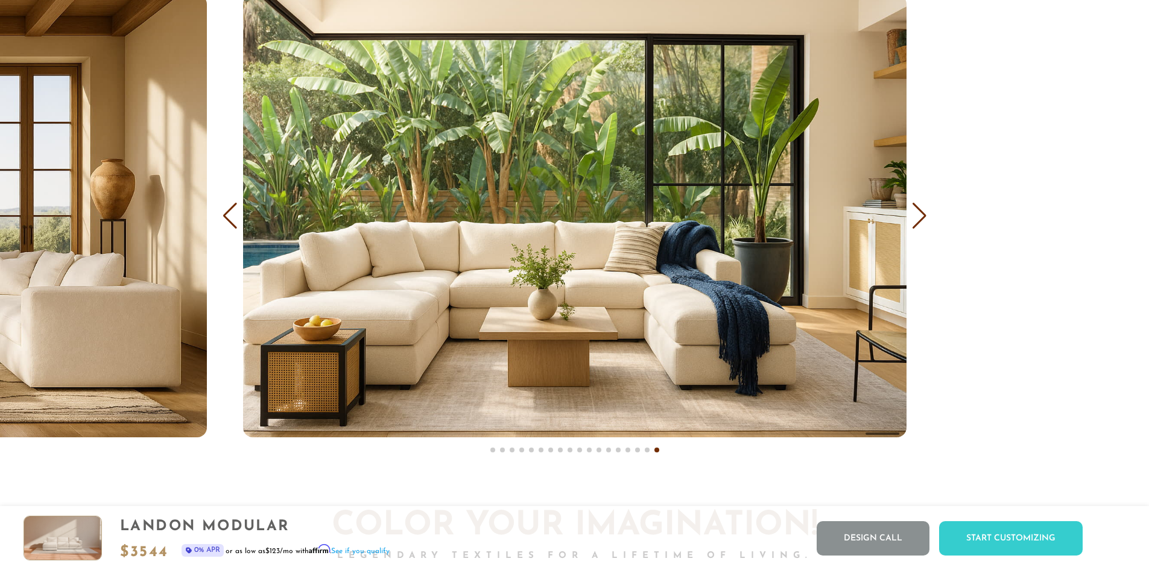
click at [919, 224] on div "Next slide" at bounding box center [919, 216] width 16 height 27
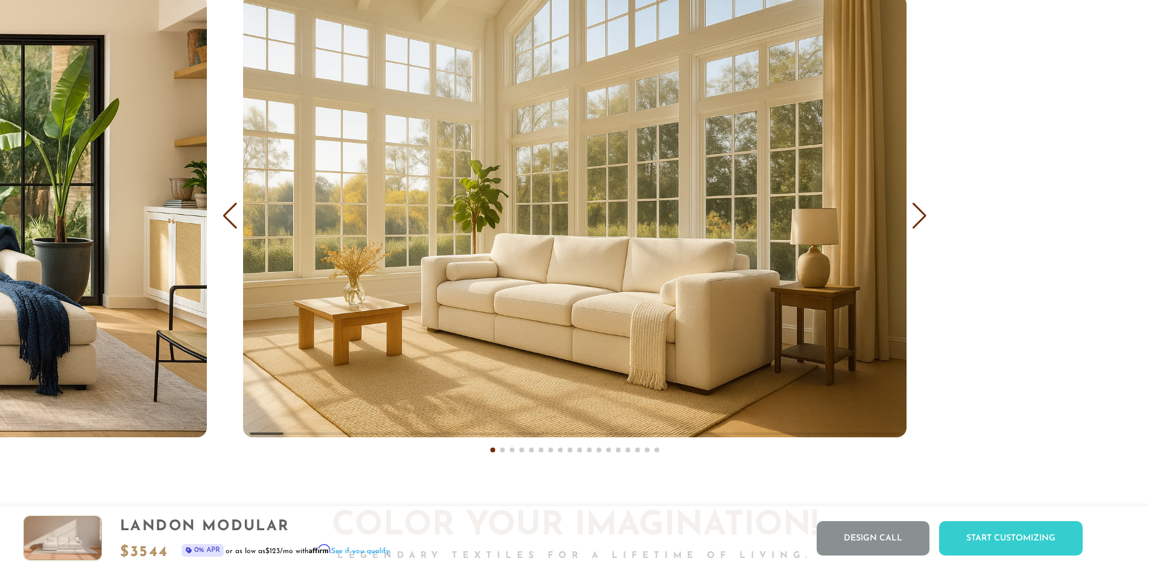
click at [919, 224] on div "Next slide" at bounding box center [919, 216] width 16 height 27
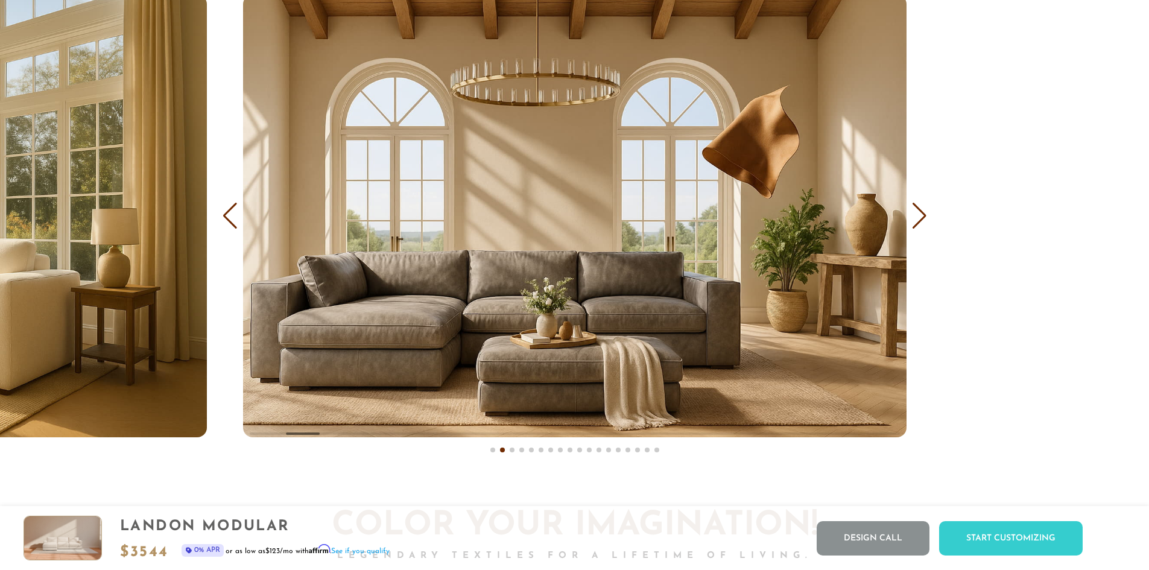
click at [919, 224] on div "Next slide" at bounding box center [919, 216] width 16 height 27
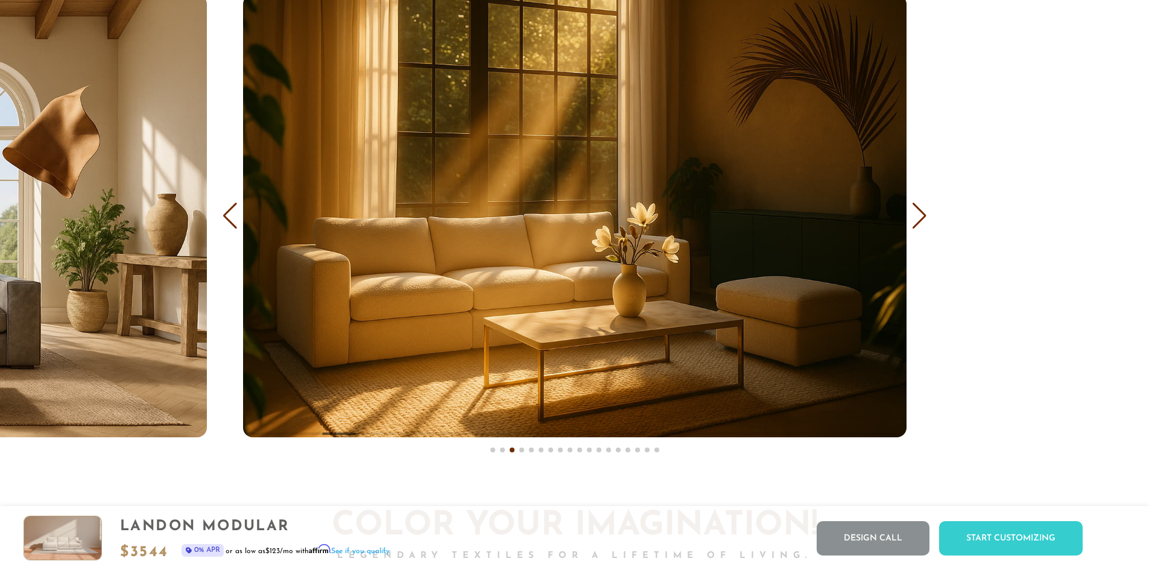
click at [919, 224] on div "Next slide" at bounding box center [919, 216] width 16 height 27
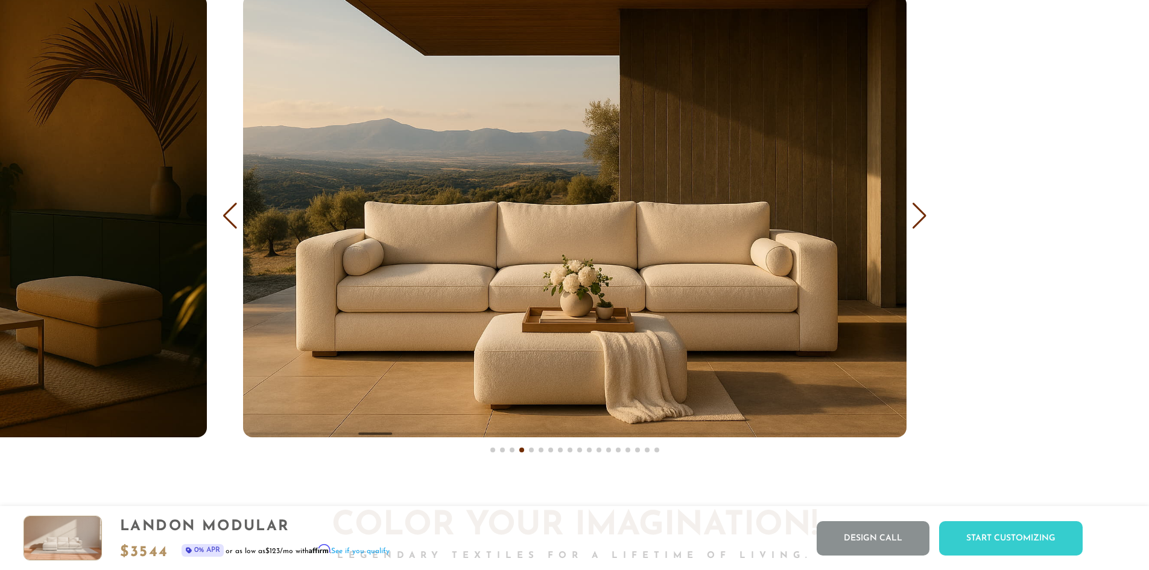
click at [919, 224] on div "Next slide" at bounding box center [919, 216] width 16 height 27
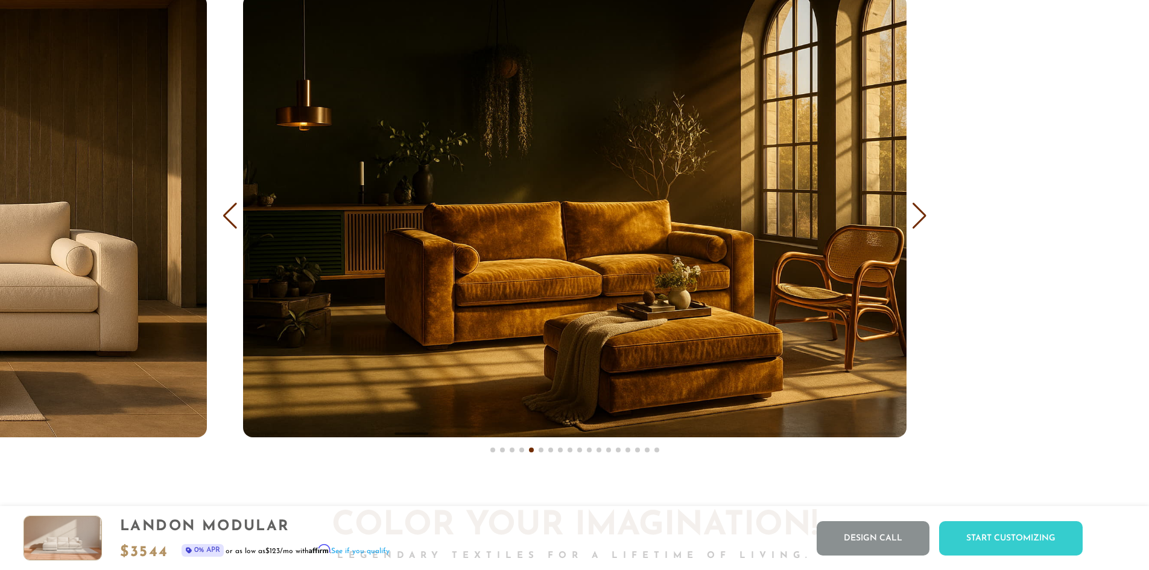
click at [919, 224] on div "Next slide" at bounding box center [919, 216] width 16 height 27
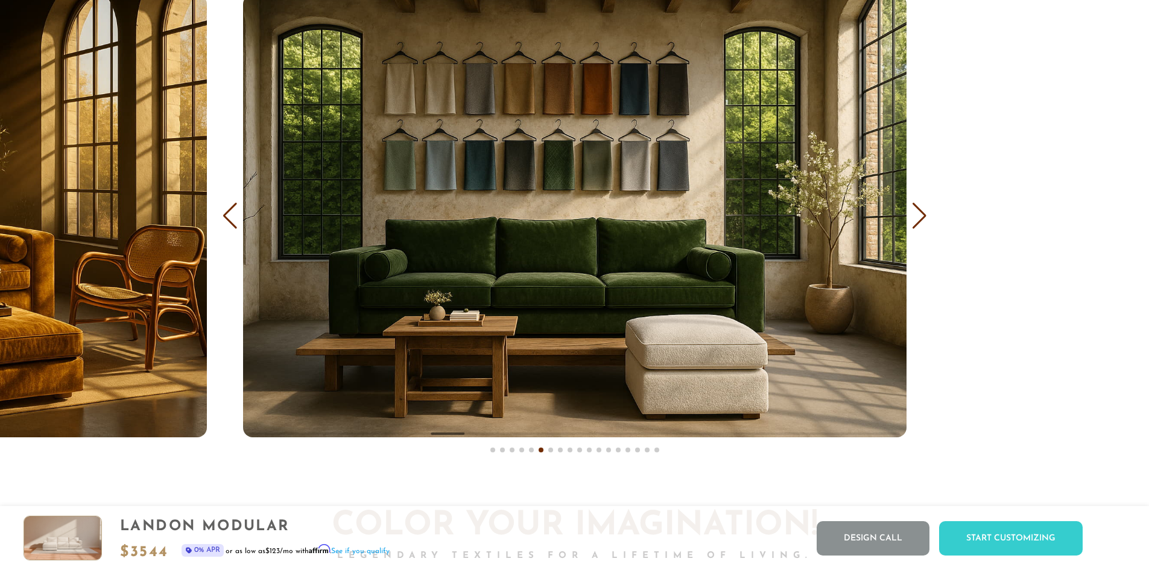
click at [919, 224] on div "Next slide" at bounding box center [919, 216] width 16 height 27
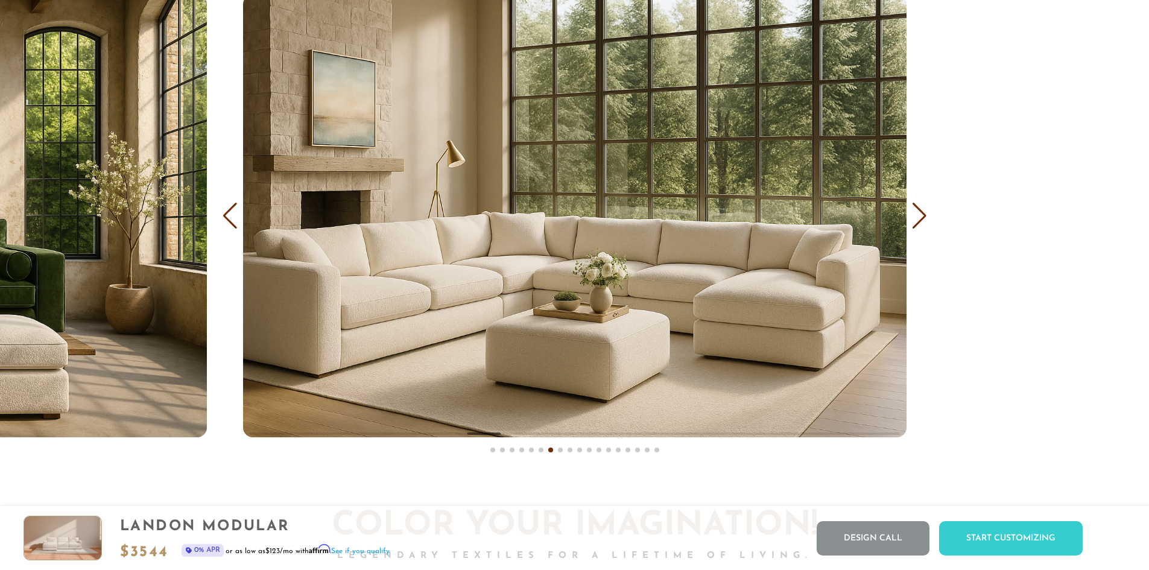
click at [919, 224] on div "Next slide" at bounding box center [919, 216] width 16 height 27
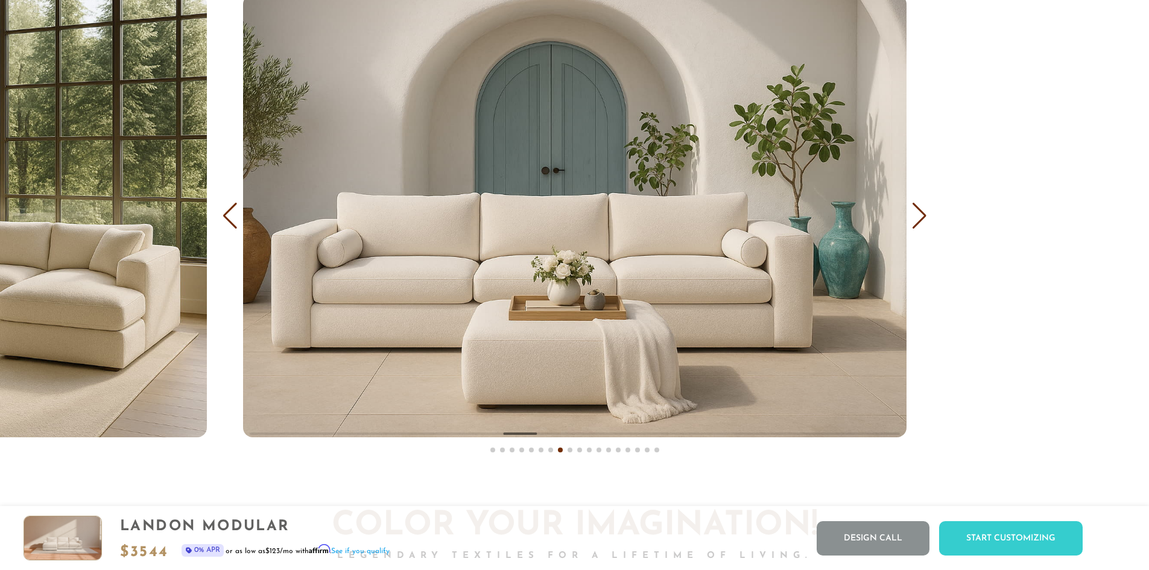
click at [919, 224] on div "Next slide" at bounding box center [919, 216] width 16 height 27
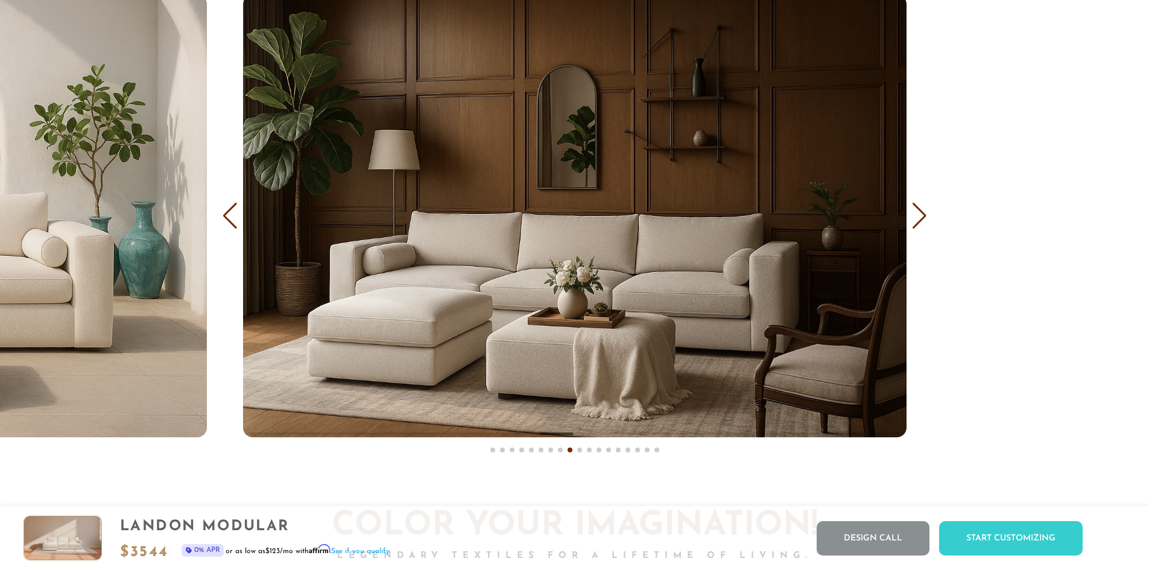
click at [919, 224] on div "Next slide" at bounding box center [919, 216] width 16 height 27
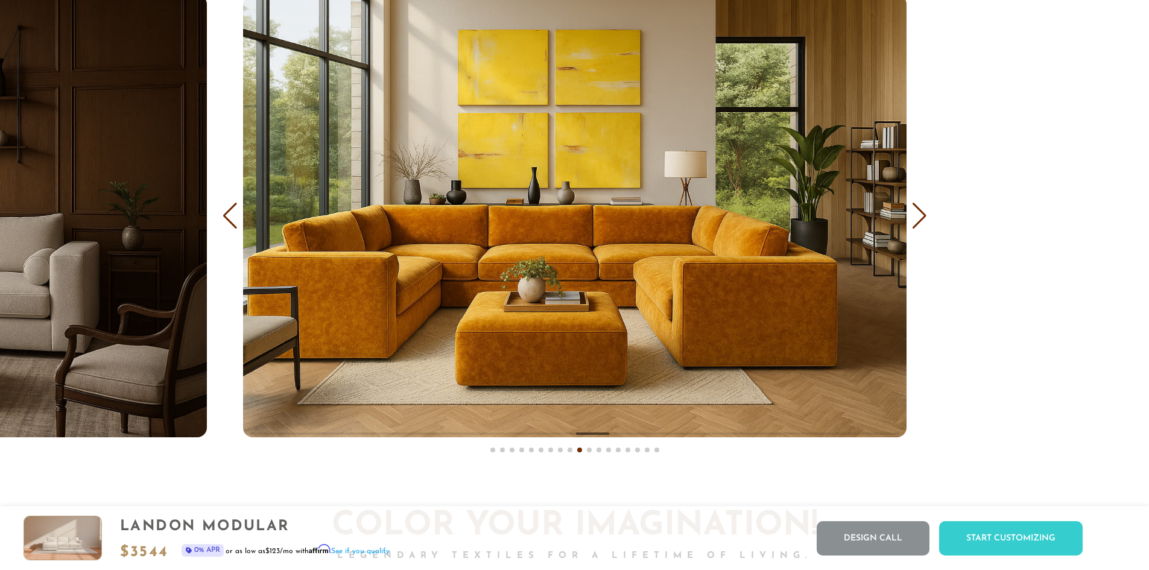
click at [919, 224] on div "Next slide" at bounding box center [919, 216] width 16 height 27
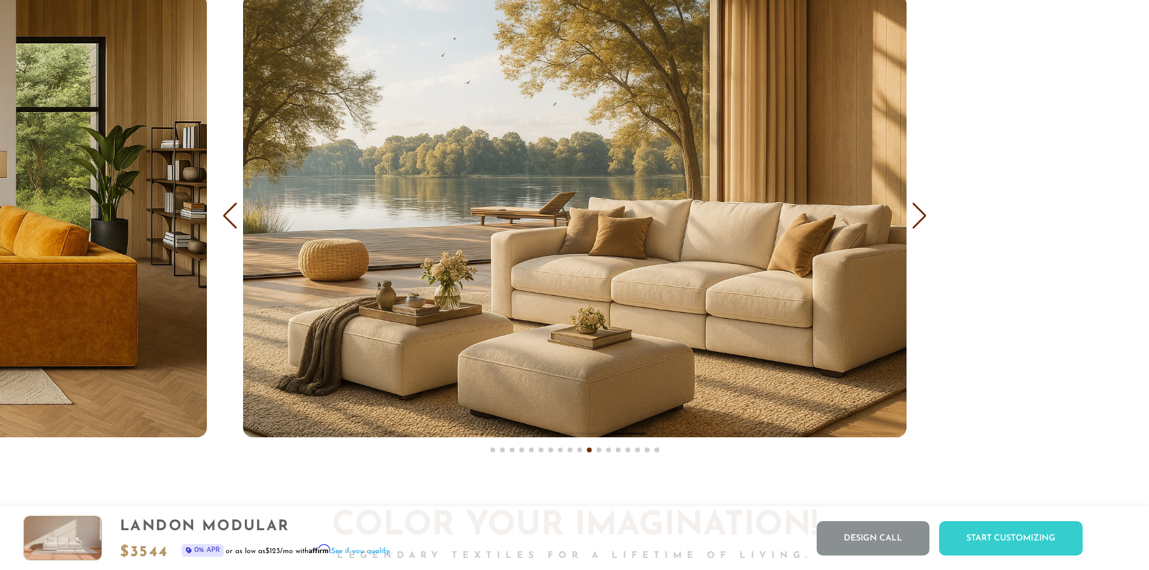
click at [919, 224] on div "Next slide" at bounding box center [919, 216] width 16 height 27
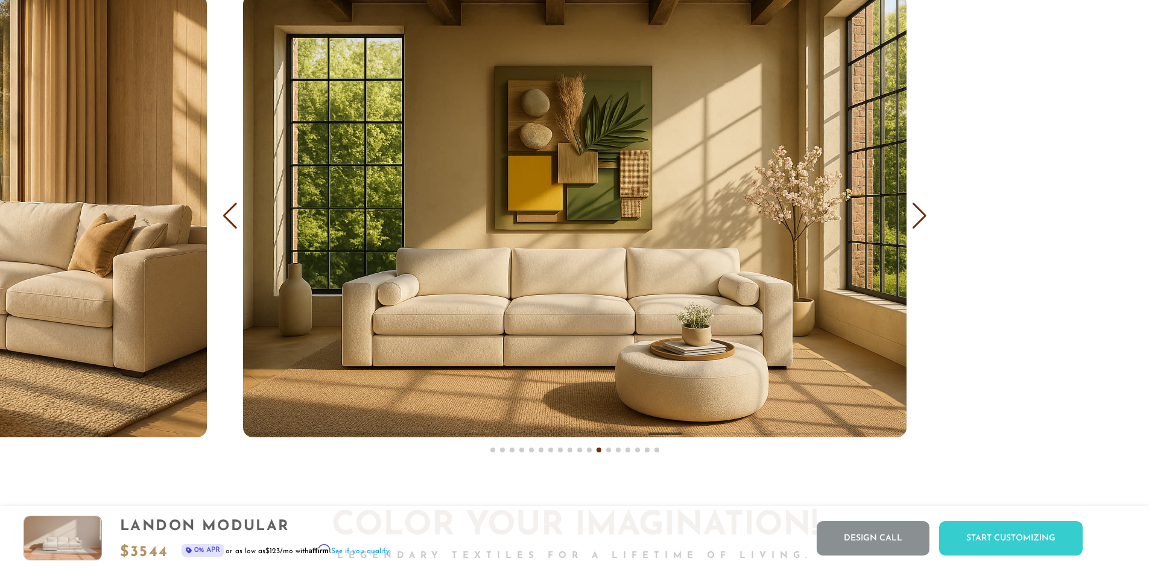
click at [919, 224] on div "Next slide" at bounding box center [919, 216] width 16 height 27
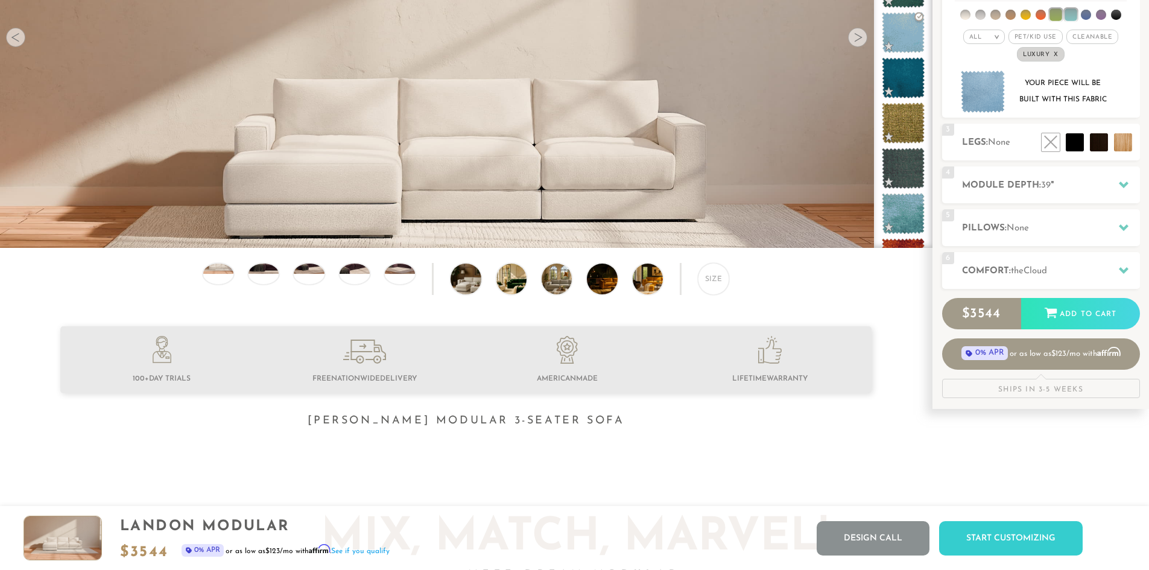
scroll to position [0, 0]
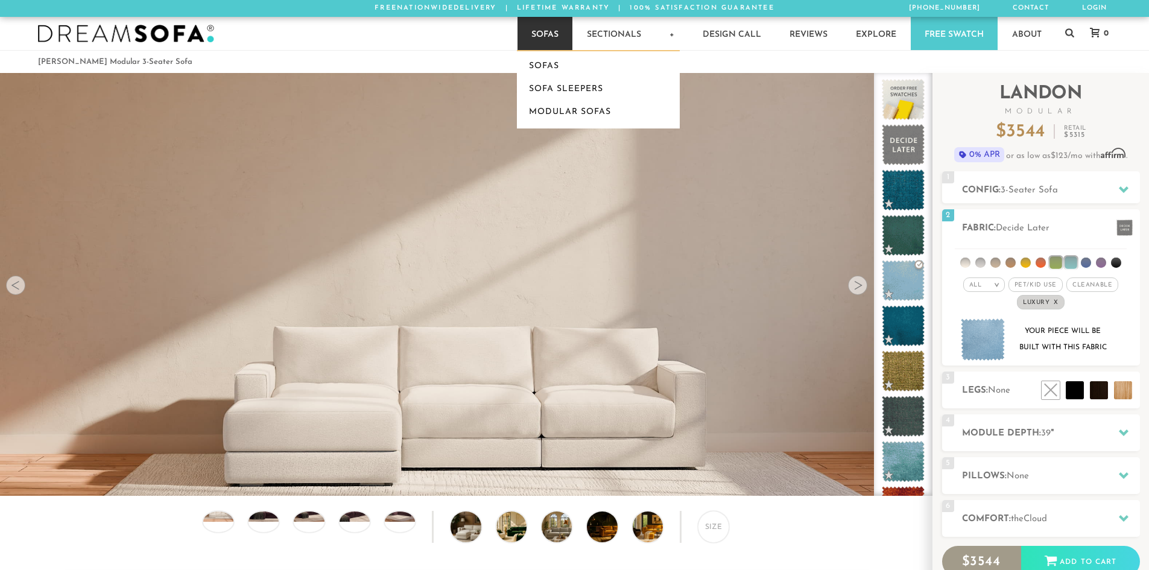
click at [556, 45] on link "Sofas" at bounding box center [545, 33] width 55 height 33
